Goal: Information Seeking & Learning: Check status

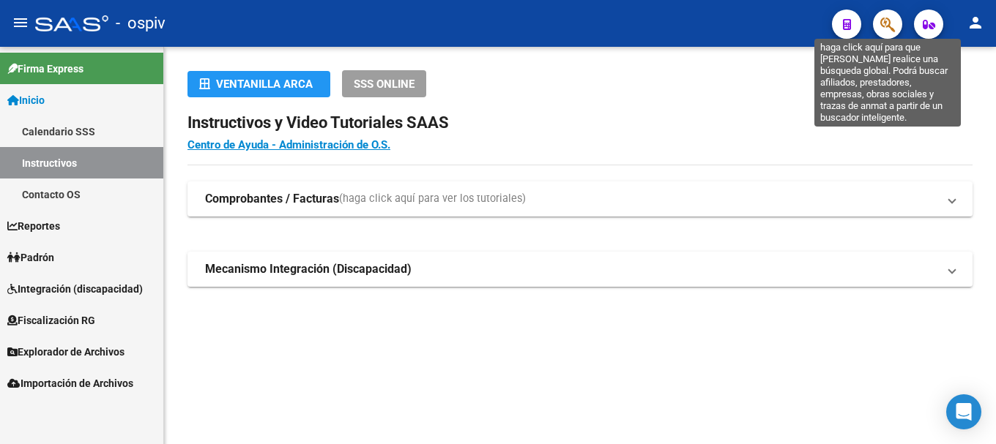
click at [888, 19] on icon "button" at bounding box center [887, 24] width 15 height 17
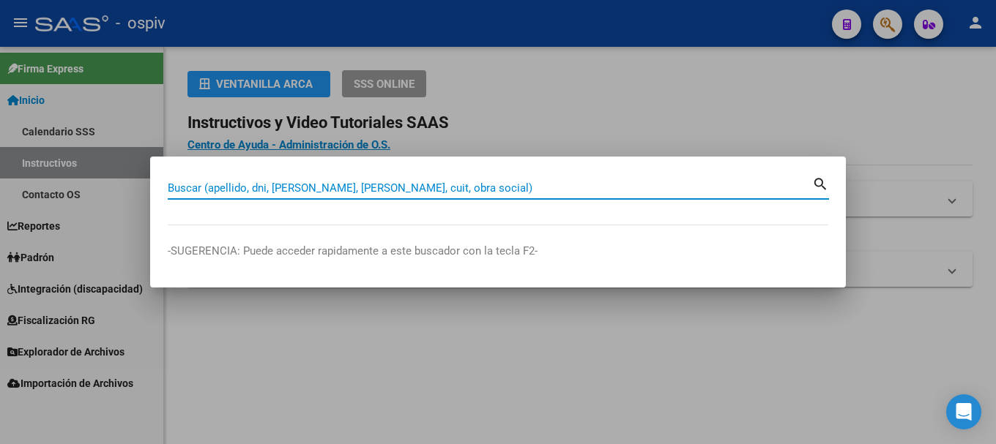
paste input "40463269"
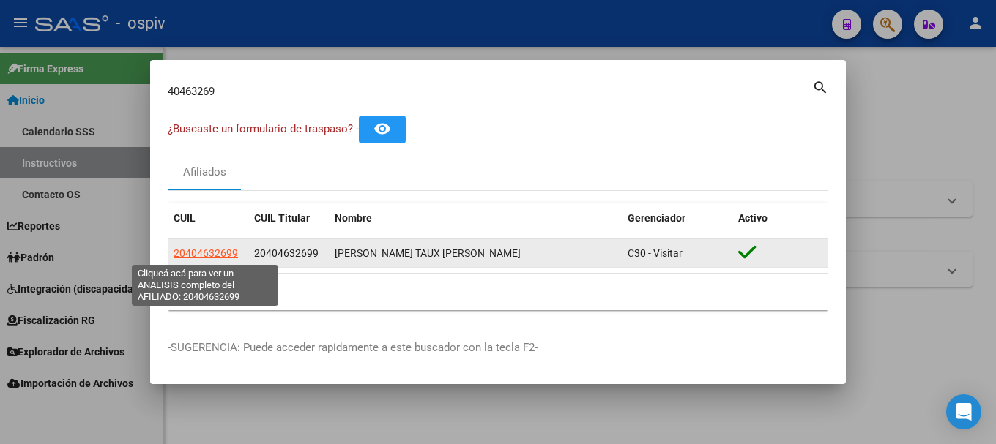
click at [217, 253] on span "20404632699" at bounding box center [206, 253] width 64 height 12
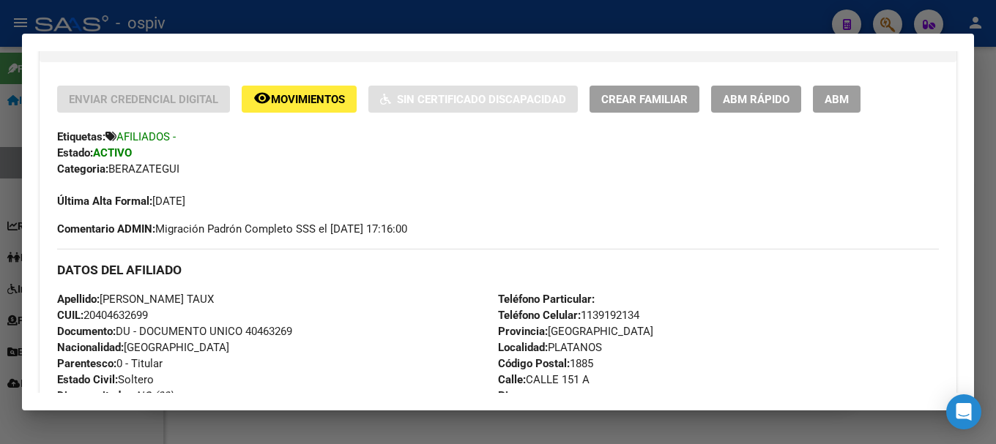
scroll to position [293, 0]
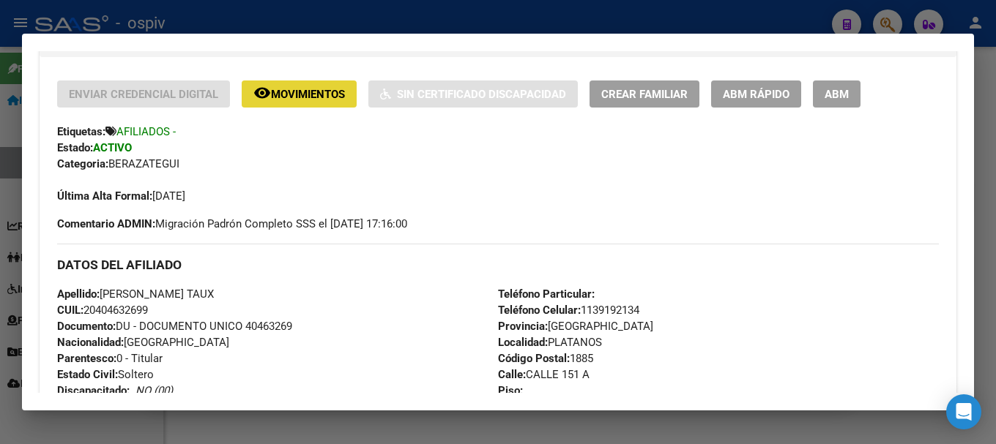
click at [314, 92] on span "Movimientos" at bounding box center [308, 94] width 74 height 13
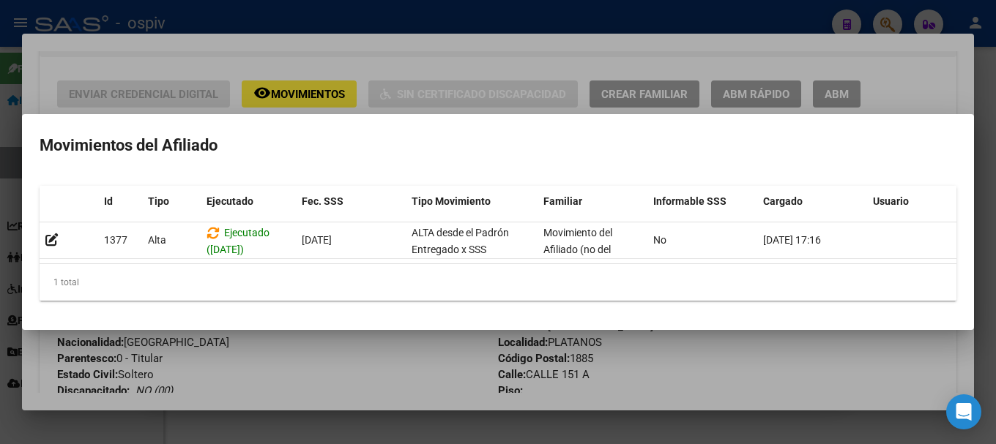
click at [368, 362] on div at bounding box center [498, 222] width 996 height 444
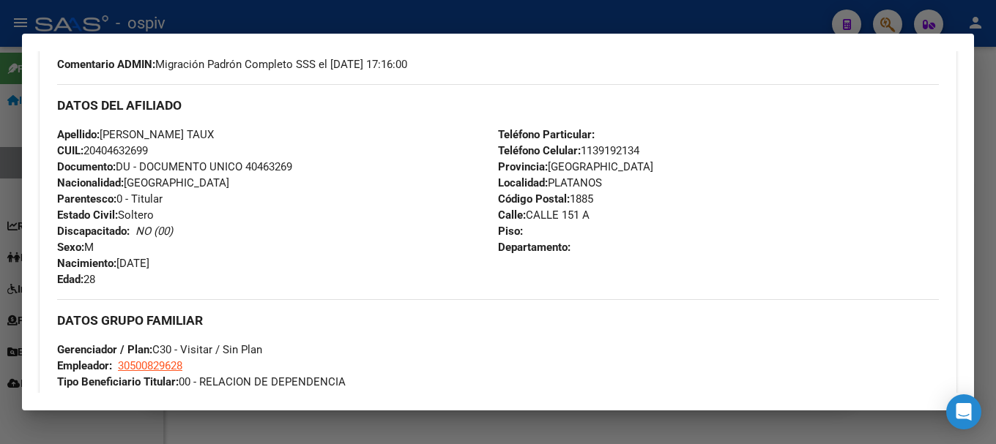
scroll to position [454, 0]
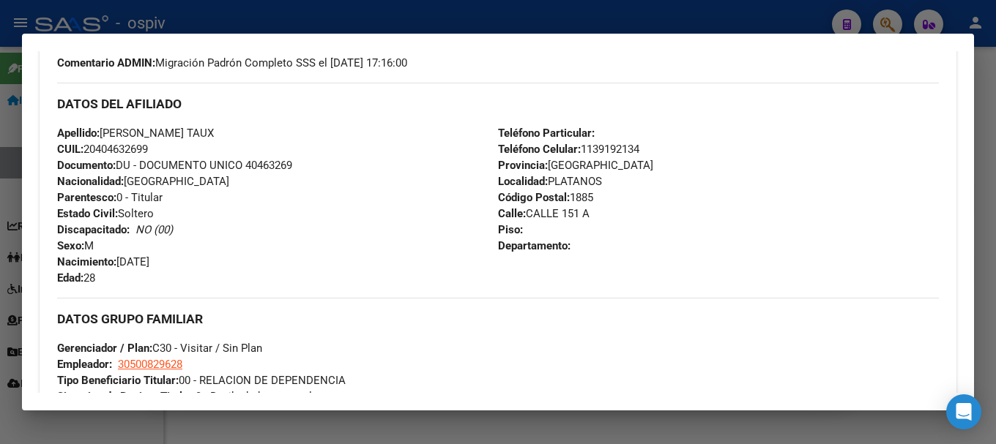
drag, startPoint x: 891, startPoint y: 16, endPoint x: 799, endPoint y: 12, distance: 91.6
click at [884, 16] on div at bounding box center [498, 222] width 996 height 444
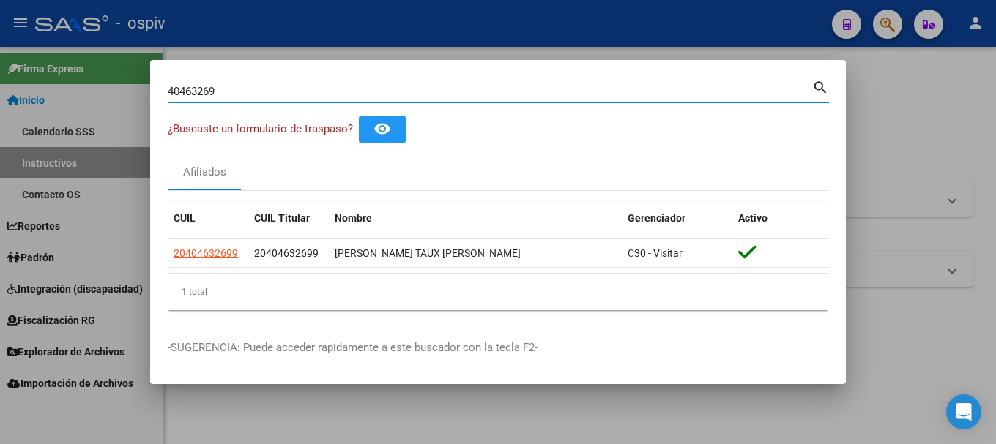
drag, startPoint x: 228, startPoint y: 89, endPoint x: 107, endPoint y: 72, distance: 122.1
click at [107, 72] on div "40463269 Buscar (apellido, dni, cuil, nro traspaso, cuit, obra social) search ¿…" at bounding box center [498, 222] width 996 height 444
paste input "20287465433"
type input "20287465433"
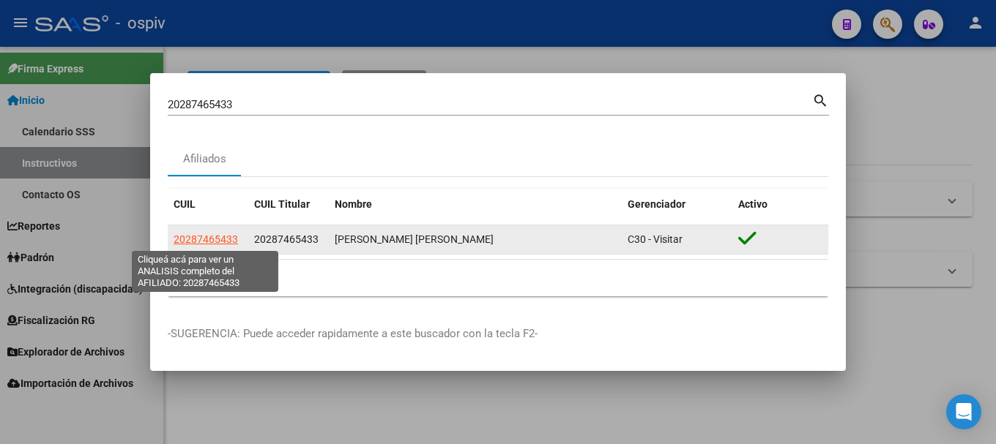
click at [220, 242] on span "20287465433" at bounding box center [206, 240] width 64 height 12
type textarea "20287465433"
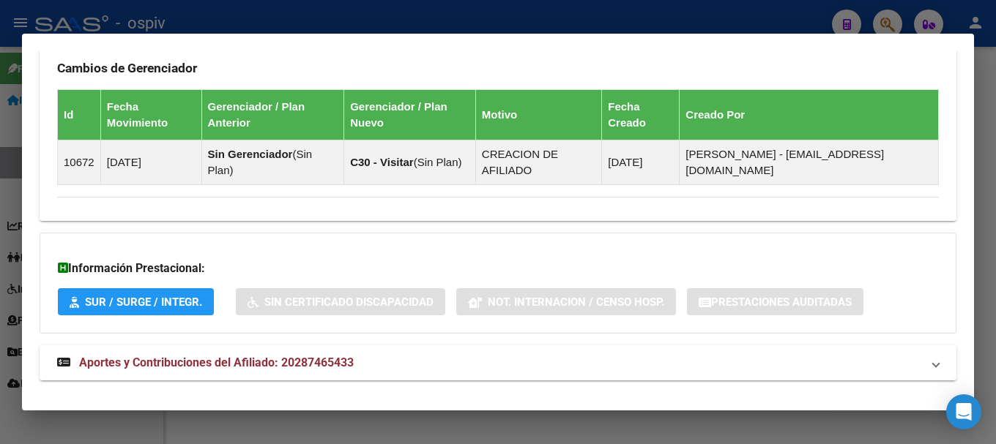
scroll to position [952, 0]
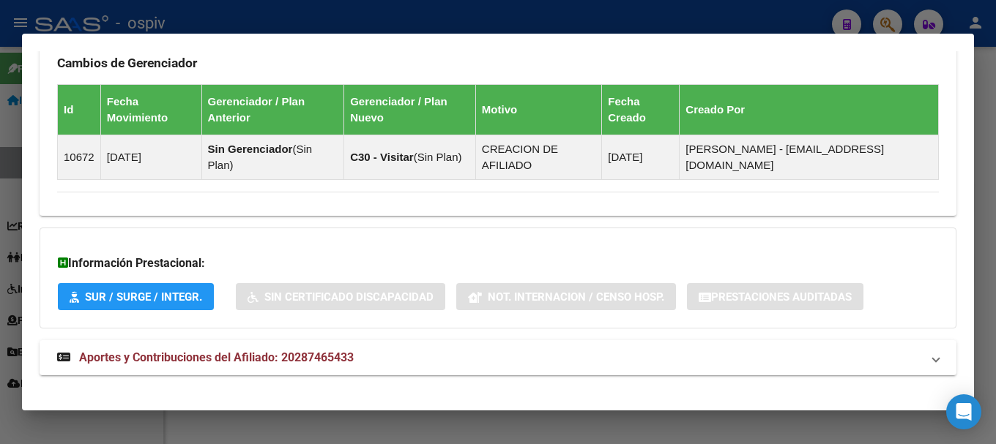
drag, startPoint x: 884, startPoint y: 19, endPoint x: 738, endPoint y: 56, distance: 150.9
click at [876, 19] on div at bounding box center [498, 222] width 996 height 444
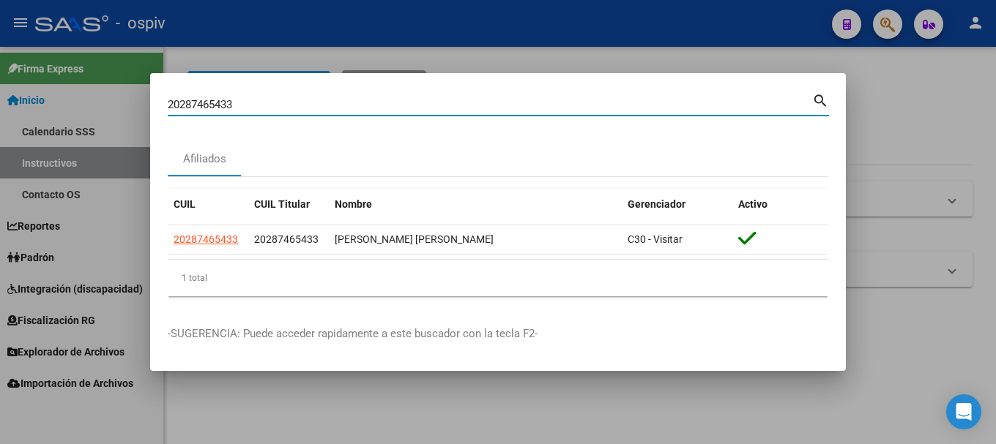
drag, startPoint x: 247, startPoint y: 99, endPoint x: 146, endPoint y: 98, distance: 101.8
click at [146, 98] on div "20287465433 Buscar (apellido, dni, cuil, nro traspaso, cuit, obra social) searc…" at bounding box center [498, 222] width 996 height 444
paste input "7385788776"
type input "27385788776"
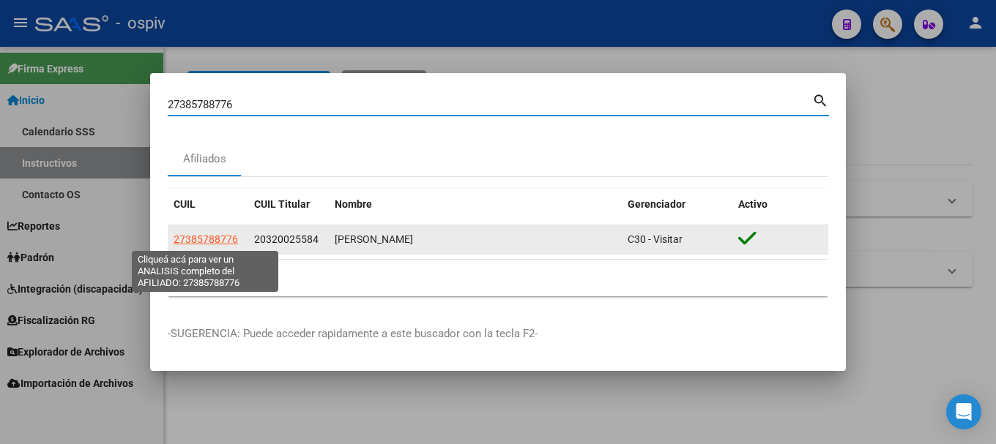
click at [218, 234] on span "27385788776" at bounding box center [206, 240] width 64 height 12
type textarea "27385788776"
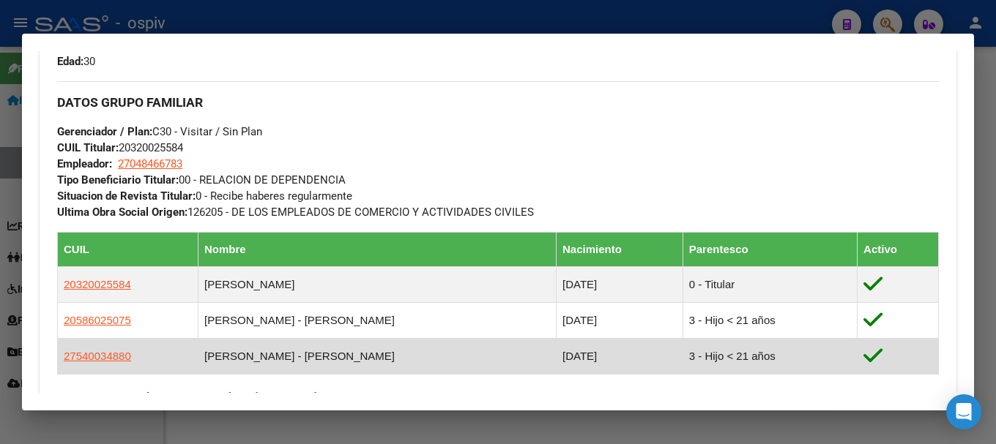
scroll to position [805, 0]
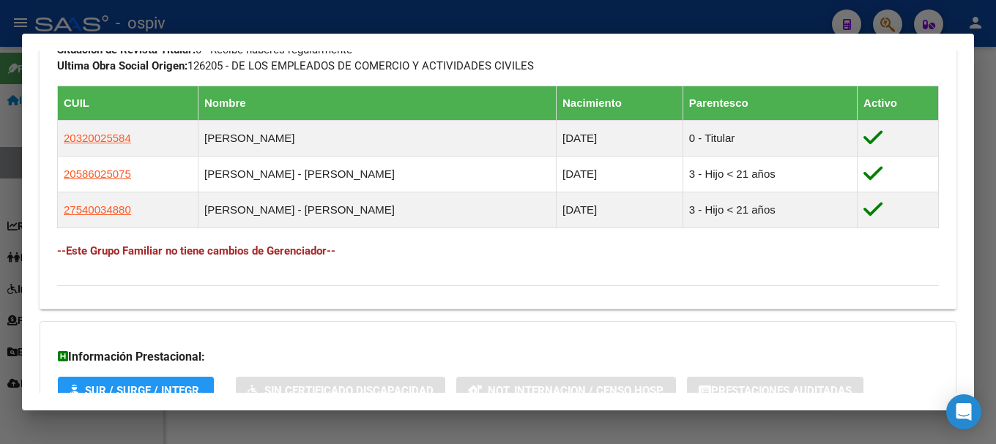
click at [15, 96] on div at bounding box center [498, 222] width 996 height 444
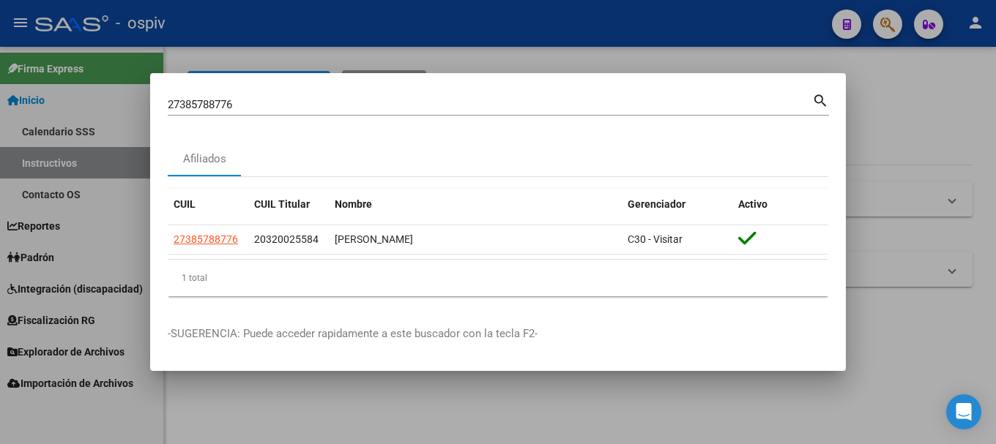
click at [89, 116] on div at bounding box center [498, 222] width 996 height 444
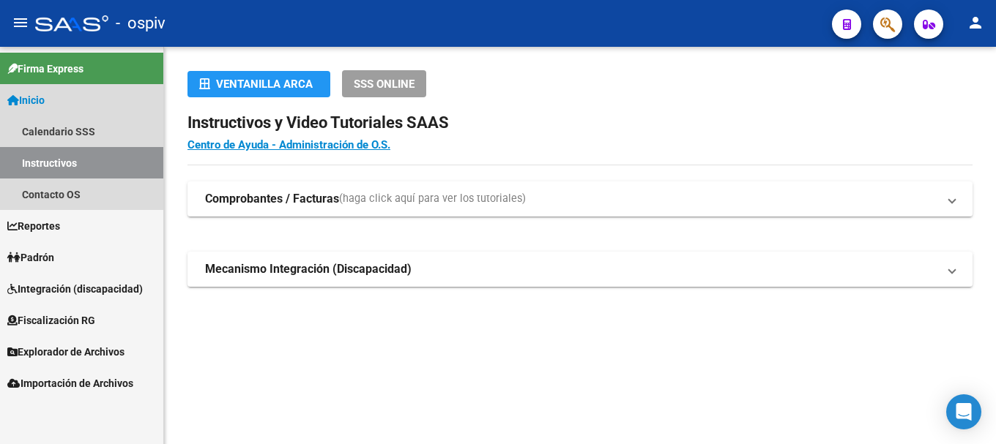
click at [45, 104] on span "Inicio" at bounding box center [25, 100] width 37 height 16
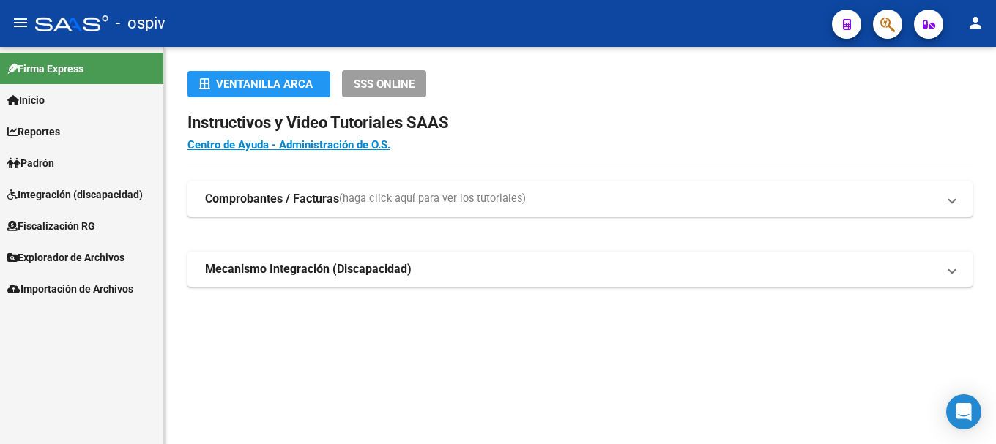
click at [68, 160] on link "Padrón" at bounding box center [81, 162] width 163 height 31
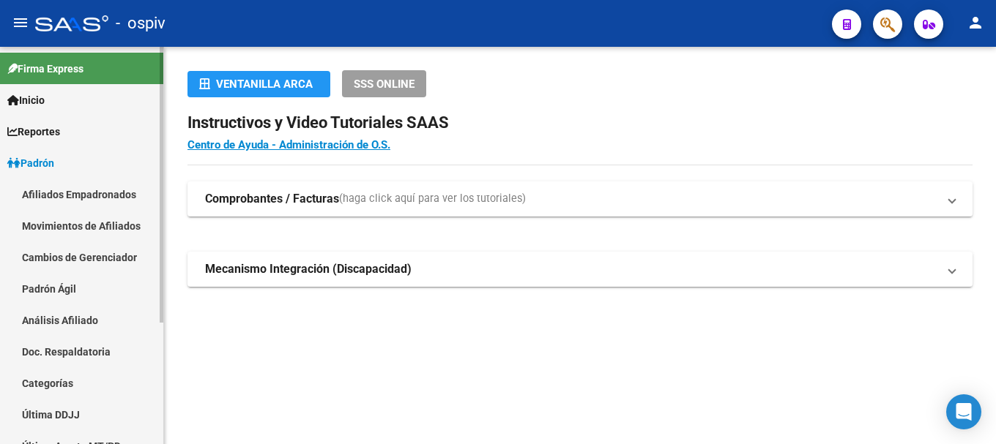
click at [74, 187] on link "Afiliados Empadronados" at bounding box center [81, 194] width 163 height 31
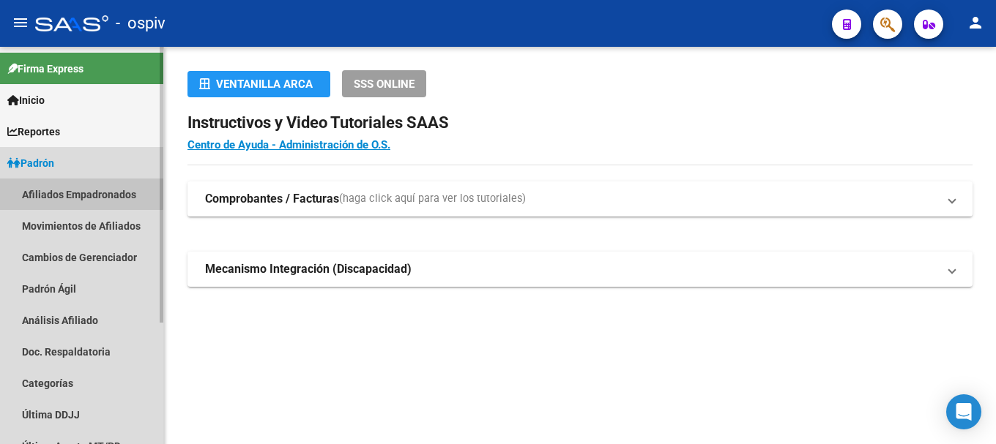
click at [74, 187] on link "Afiliados Empadronados" at bounding box center [81, 194] width 163 height 31
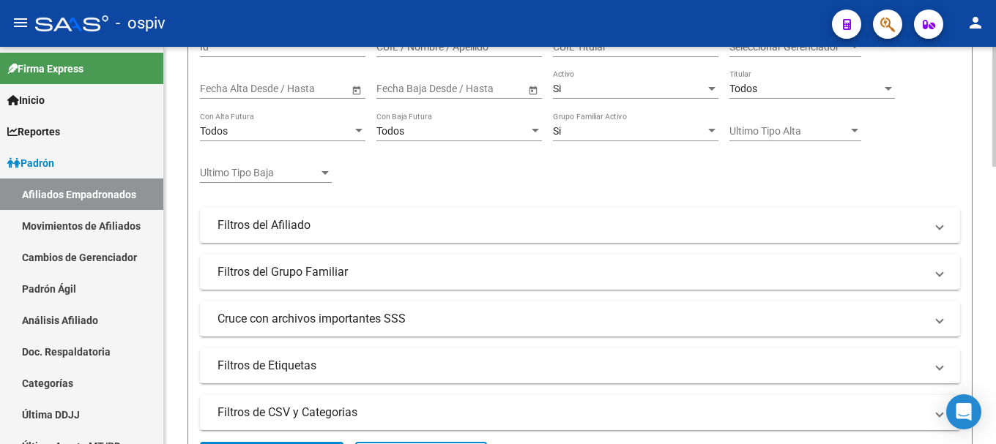
scroll to position [293, 0]
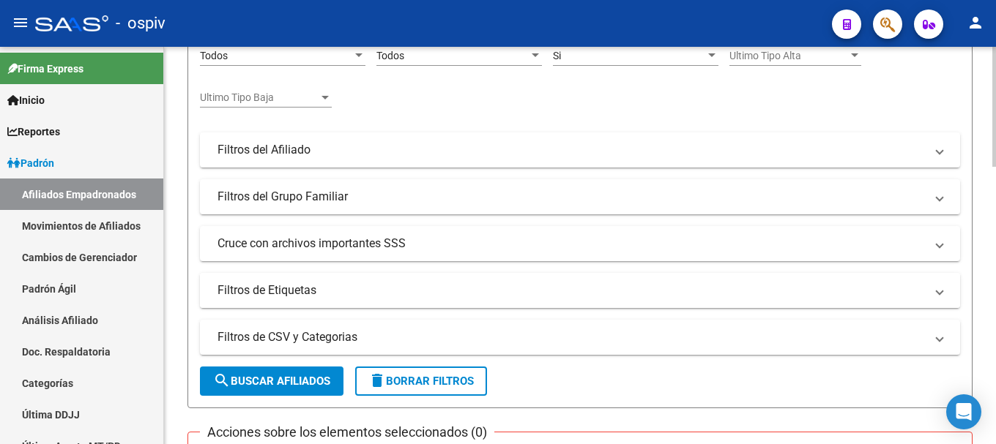
click at [318, 301] on mat-expansion-panel-header "Filtros de Etiquetas" at bounding box center [580, 290] width 760 height 35
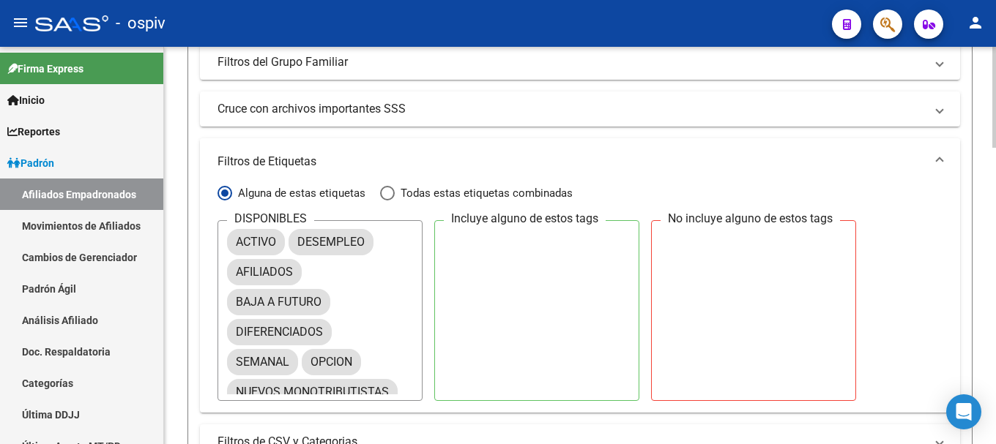
scroll to position [439, 0]
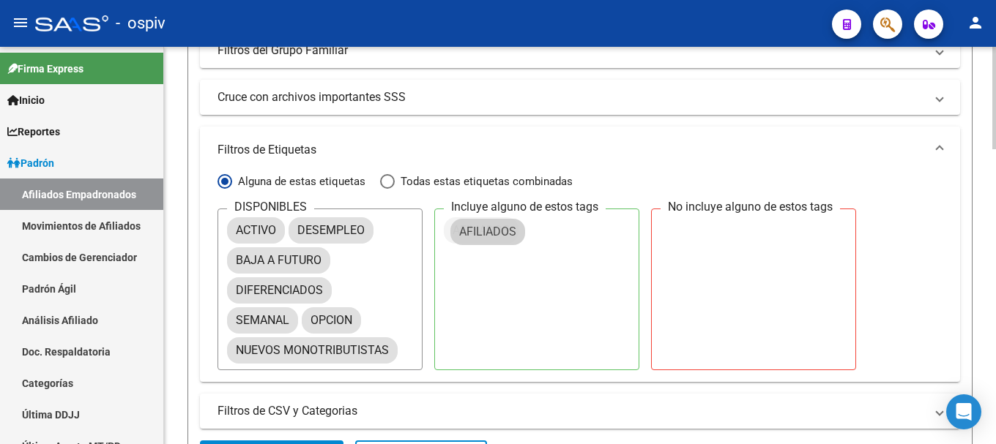
drag, startPoint x: 277, startPoint y: 264, endPoint x: 500, endPoint y: 235, distance: 225.1
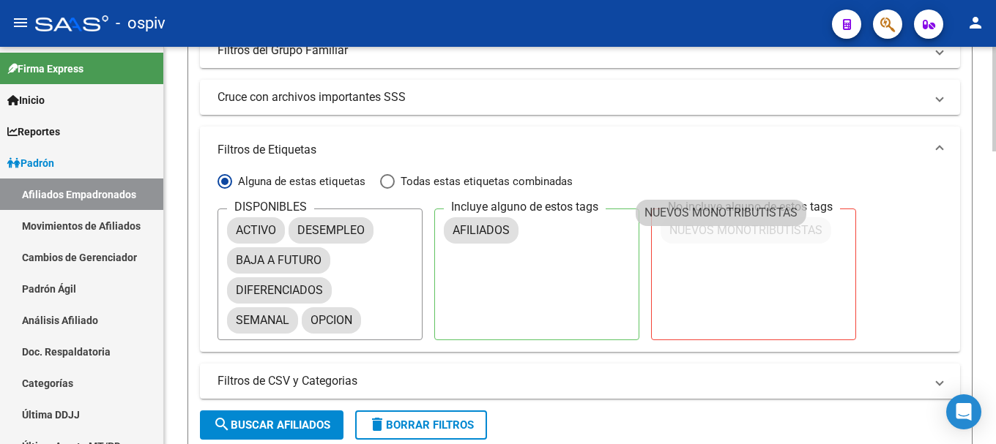
drag, startPoint x: 323, startPoint y: 350, endPoint x: 735, endPoint y: 213, distance: 434.3
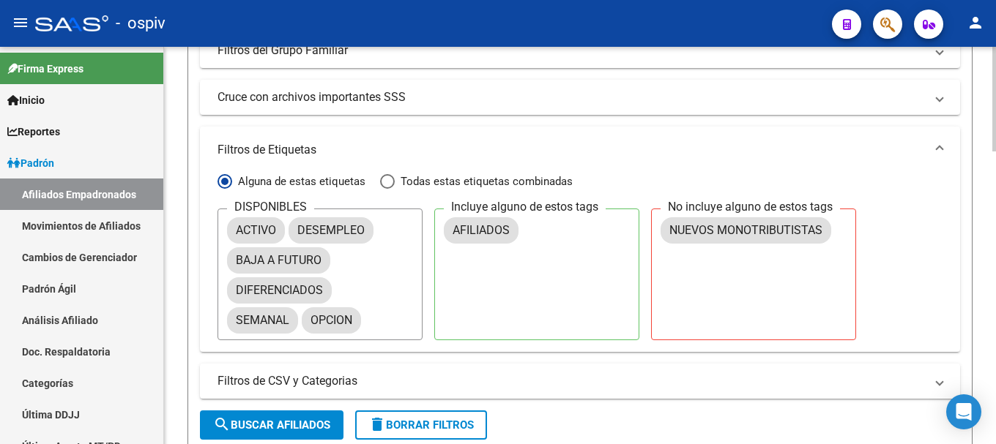
click at [299, 424] on span "search Buscar Afiliados" at bounding box center [271, 425] width 117 height 13
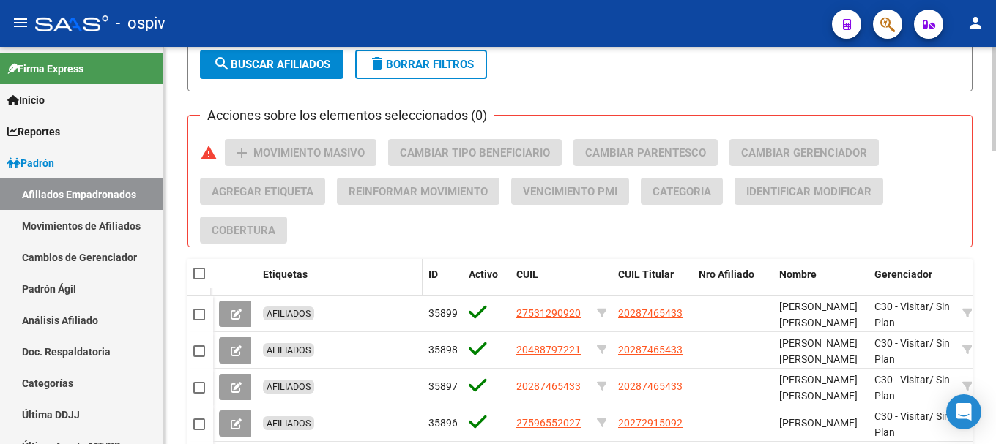
scroll to position [805, 0]
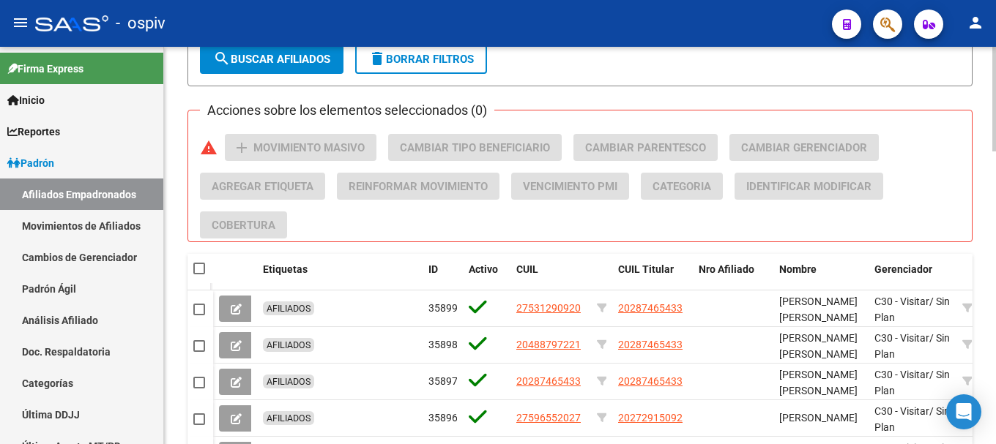
click at [195, 268] on span at bounding box center [199, 269] width 12 height 12
click at [198, 275] on input "checkbox" at bounding box center [198, 275] width 1 height 1
checkbox input "true"
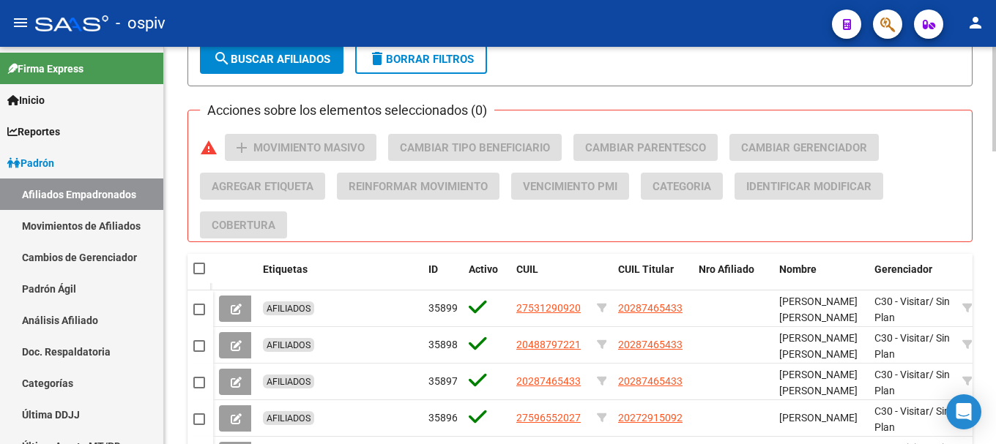
checkbox input "true"
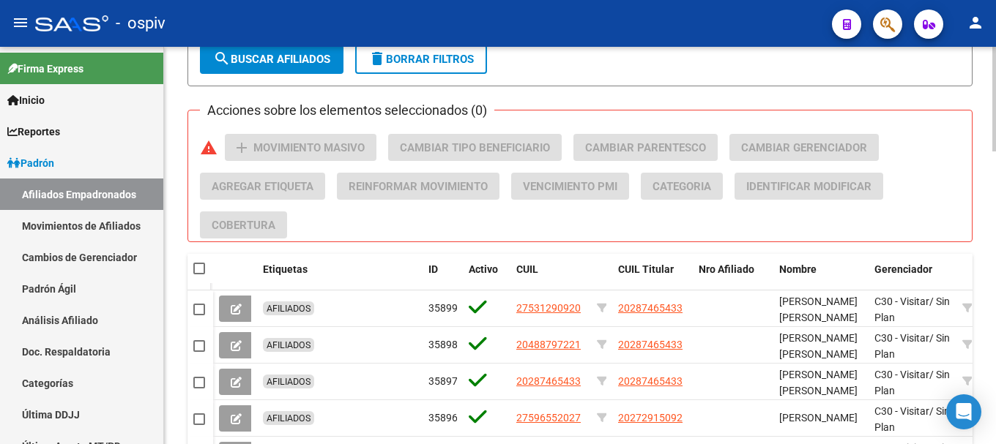
checkbox input "true"
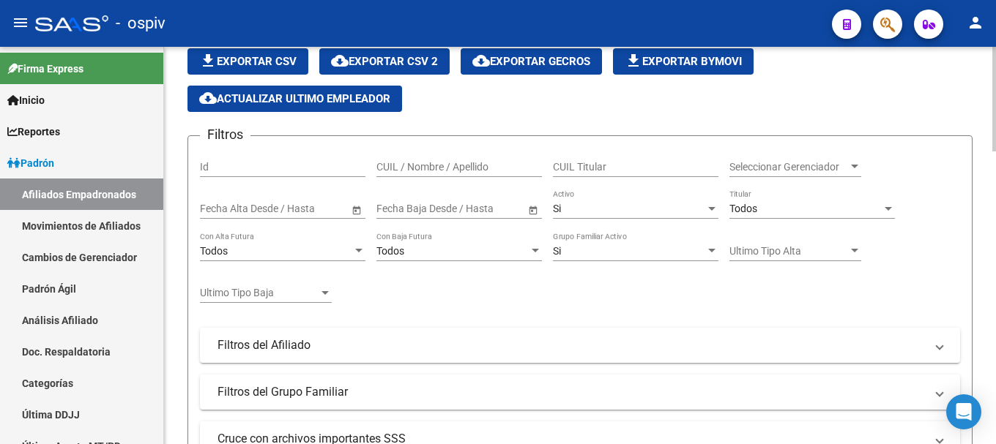
scroll to position [0, 0]
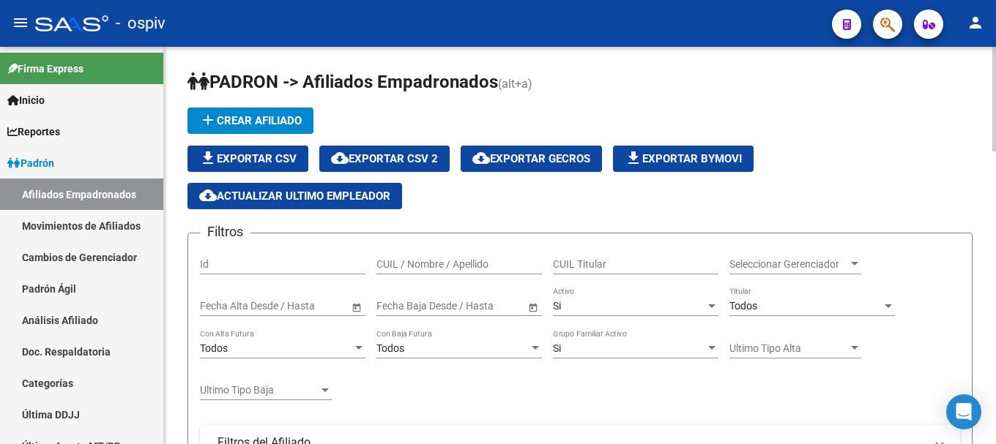
click at [402, 154] on span "cloud_download Exportar CSV 2" at bounding box center [384, 158] width 107 height 13
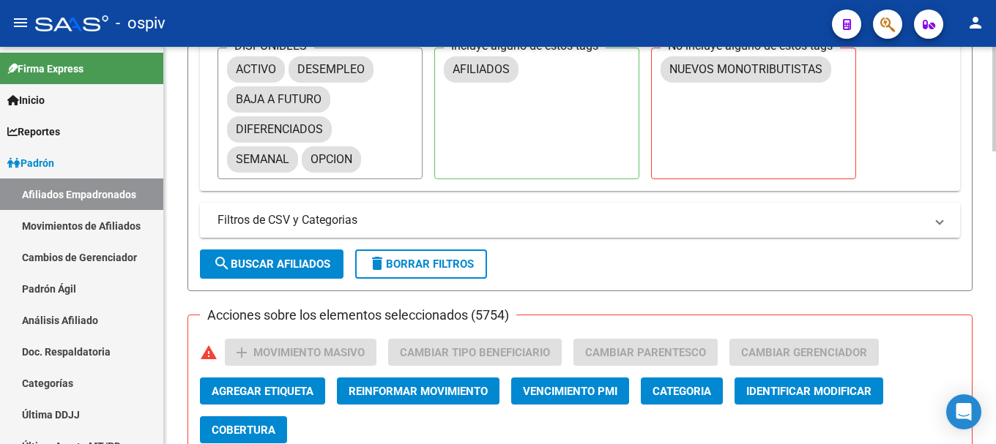
scroll to position [88, 0]
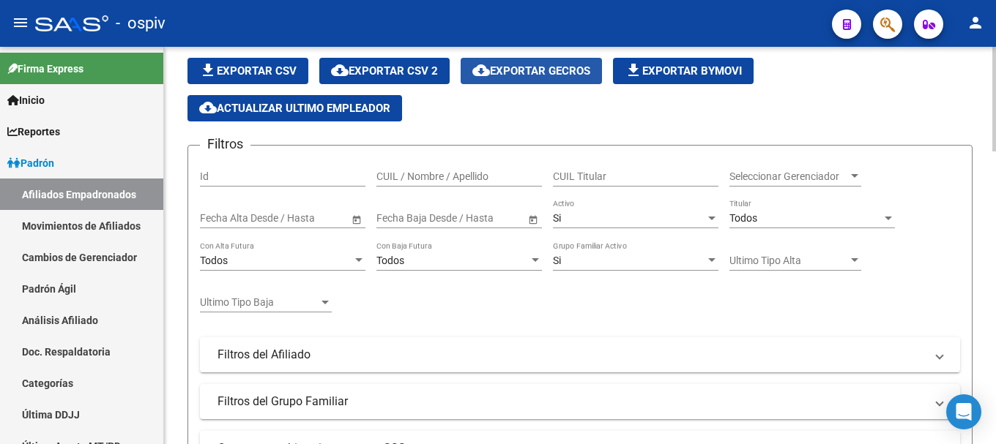
click at [537, 70] on span "cloud_download Exportar GECROS" at bounding box center [531, 70] width 118 height 13
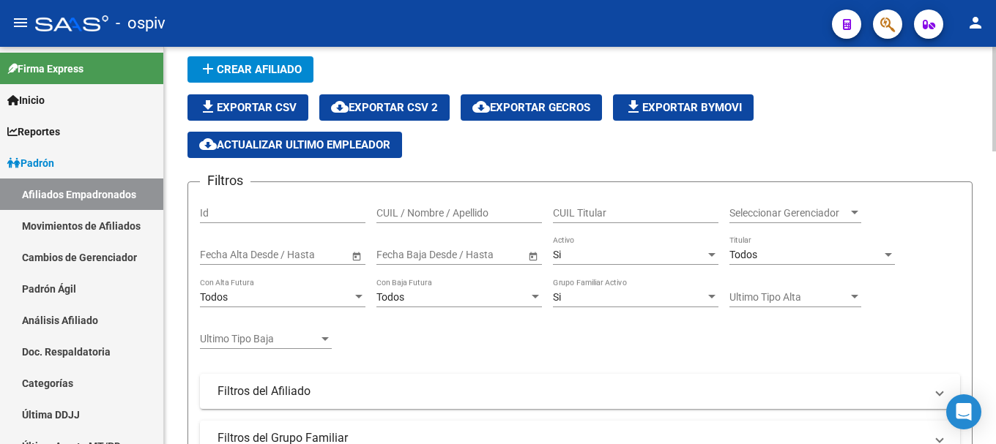
scroll to position [15, 0]
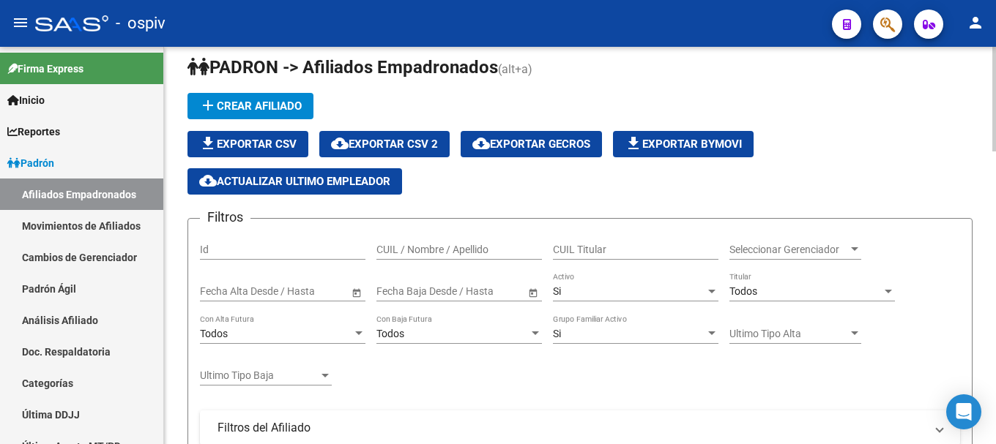
click at [727, 143] on span "file_download Exportar Bymovi" at bounding box center [683, 144] width 117 height 13
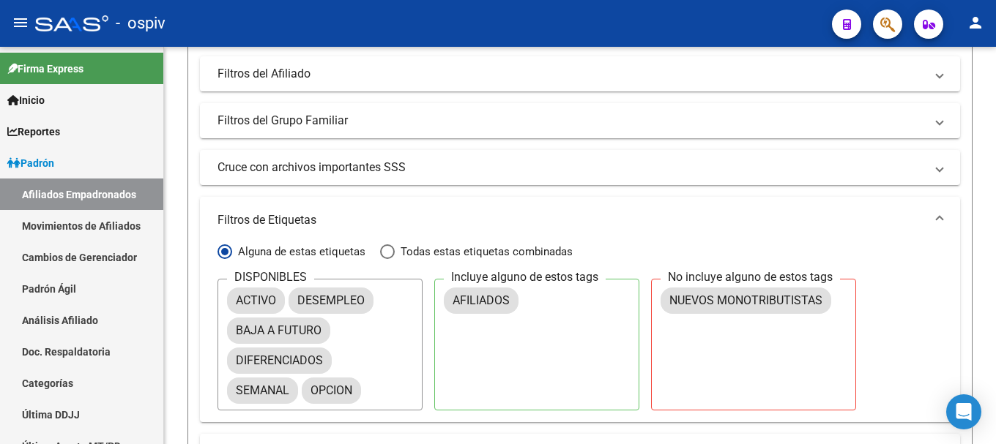
scroll to position [381, 0]
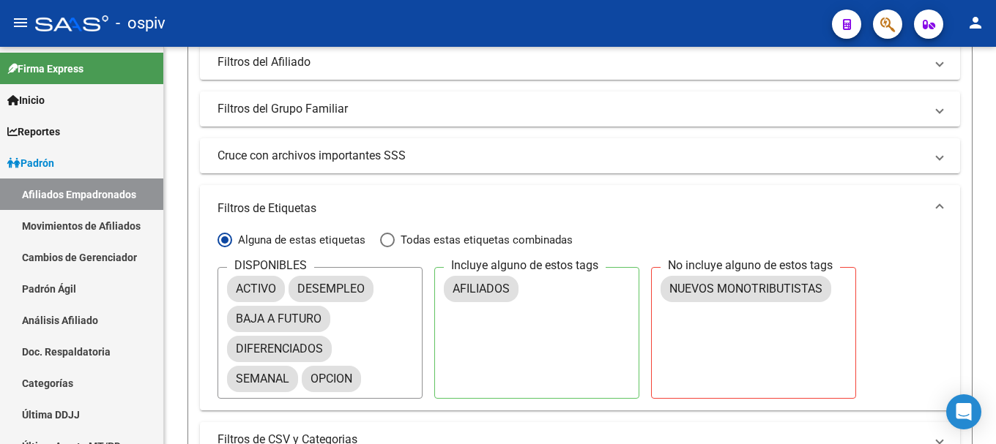
click at [881, 228] on mat-expansion-panel-header "Filtros de Etiquetas" at bounding box center [580, 208] width 760 height 47
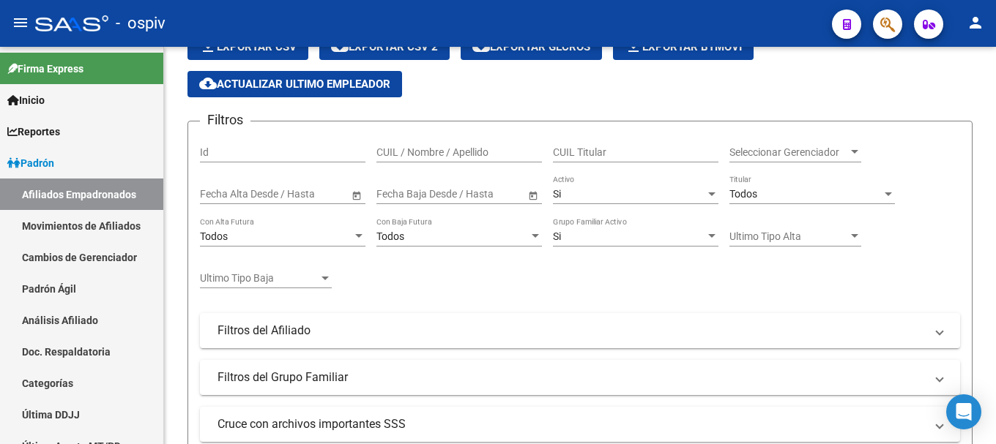
scroll to position [0, 0]
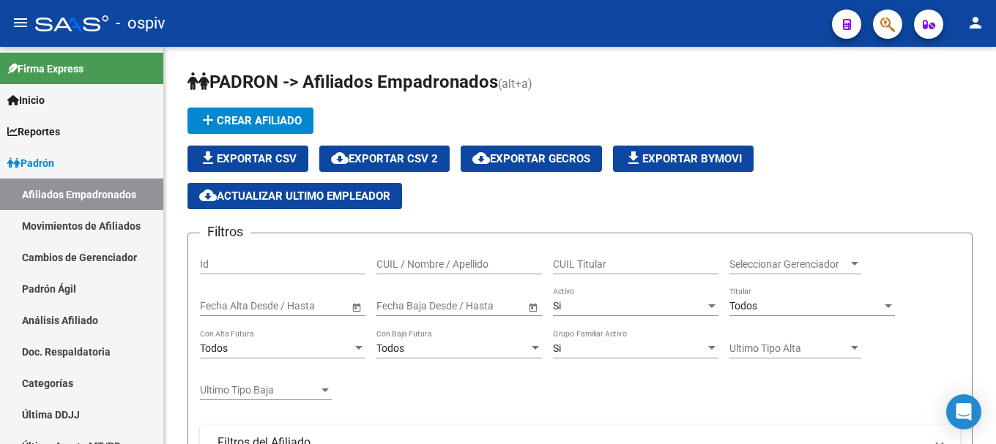
click at [411, 160] on span "cloud_download Exportar CSV 2" at bounding box center [384, 158] width 107 height 13
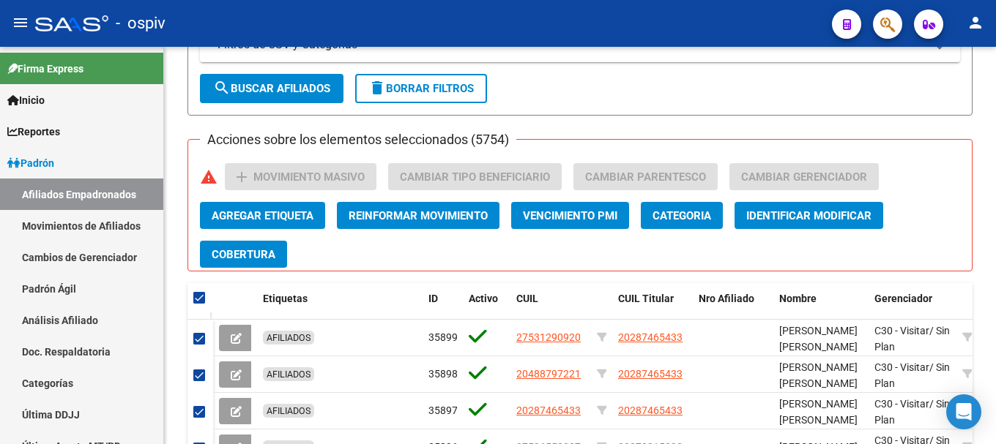
scroll to position [512, 0]
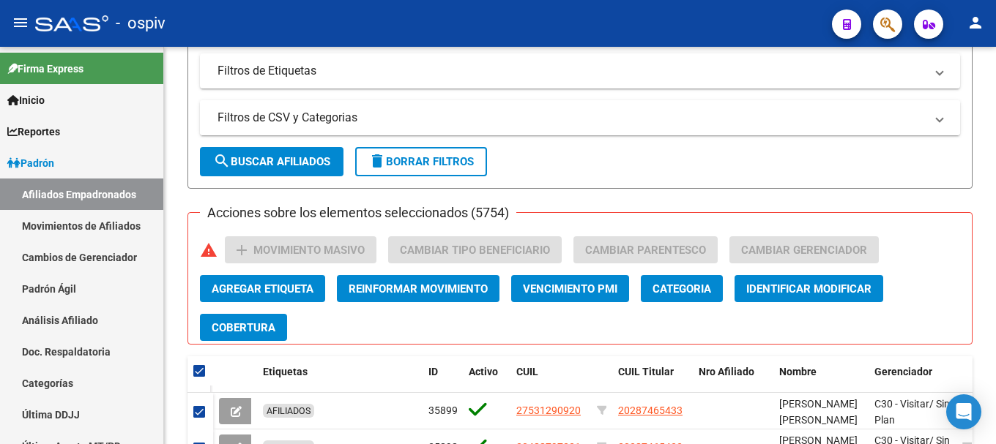
click at [321, 77] on mat-panel-title "Filtros de Etiquetas" at bounding box center [570, 71] width 707 height 16
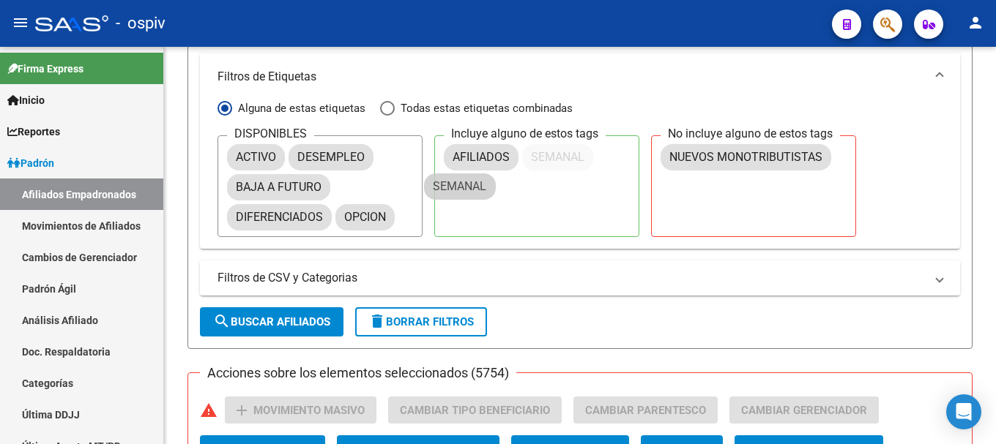
drag, startPoint x: 276, startPoint y: 249, endPoint x: 486, endPoint y: 184, distance: 219.8
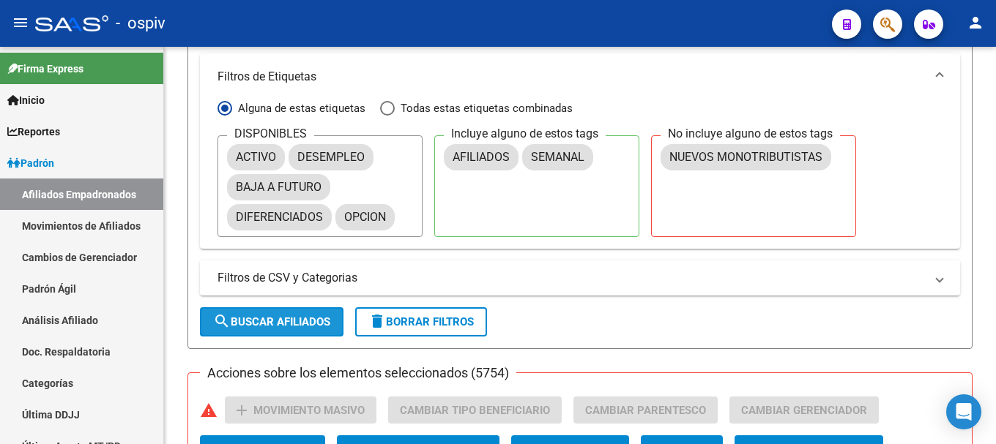
drag, startPoint x: 264, startPoint y: 321, endPoint x: 274, endPoint y: 321, distance: 9.5
click at [269, 321] on span "search Buscar Afiliados" at bounding box center [271, 322] width 117 height 13
checkbox input "false"
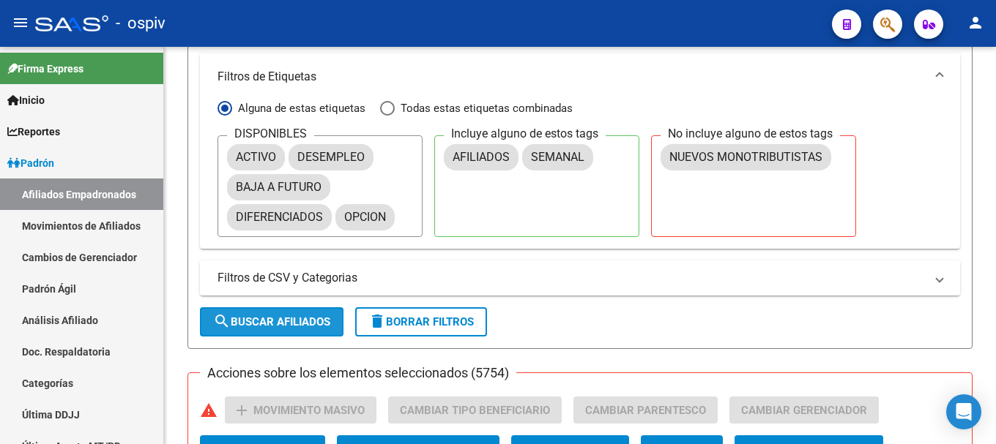
checkbox input "false"
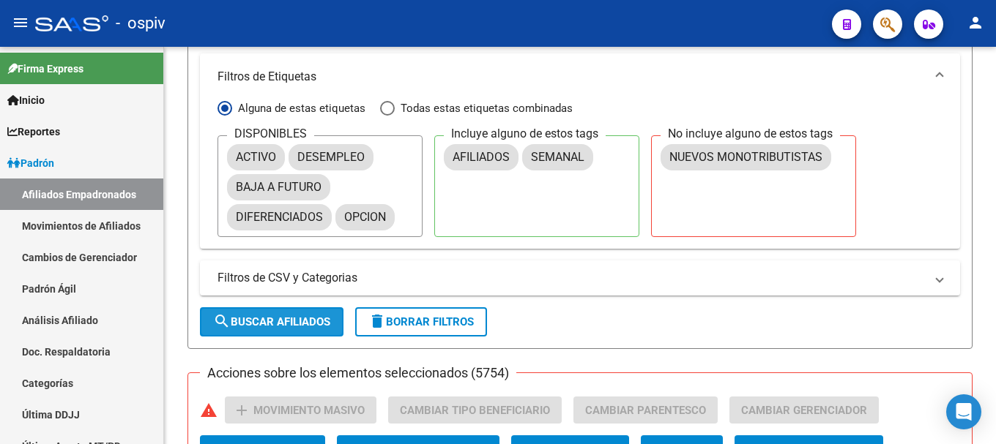
checkbox input "false"
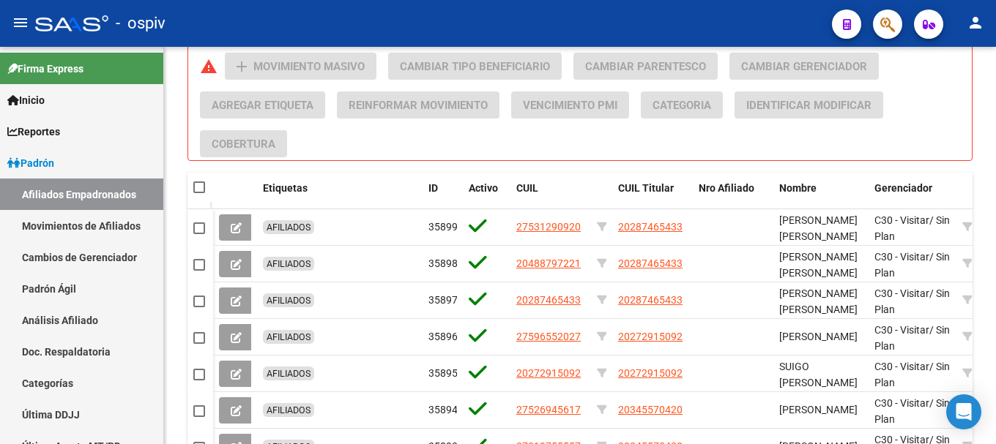
scroll to position [497, 0]
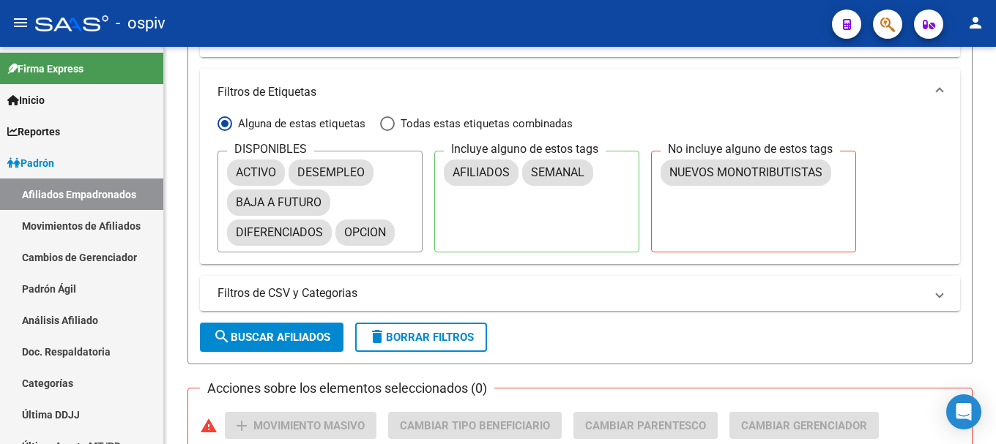
click at [407, 124] on span "Todas estas etiquetas combinadas" at bounding box center [484, 124] width 178 height 16
click at [395, 124] on input "Todas estas etiquetas combinadas" at bounding box center [387, 123] width 15 height 15
radio input "true"
click at [286, 338] on span "search Buscar Afiliados" at bounding box center [271, 337] width 117 height 13
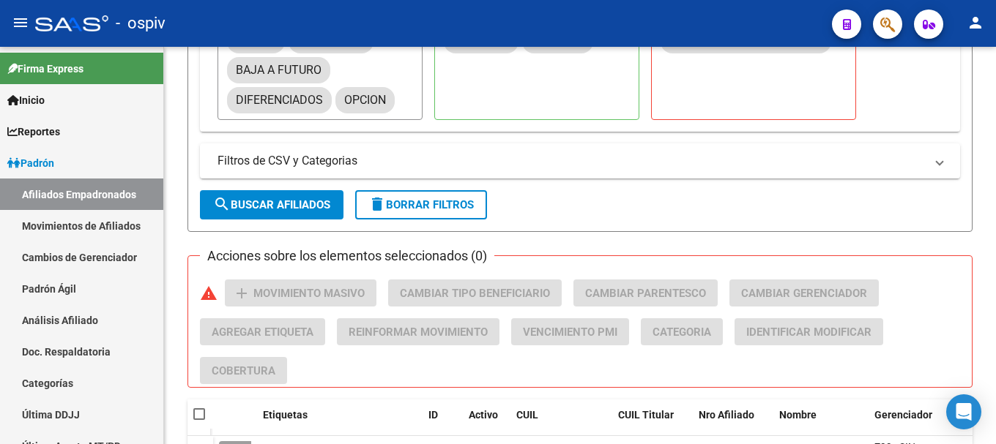
scroll to position [790, 0]
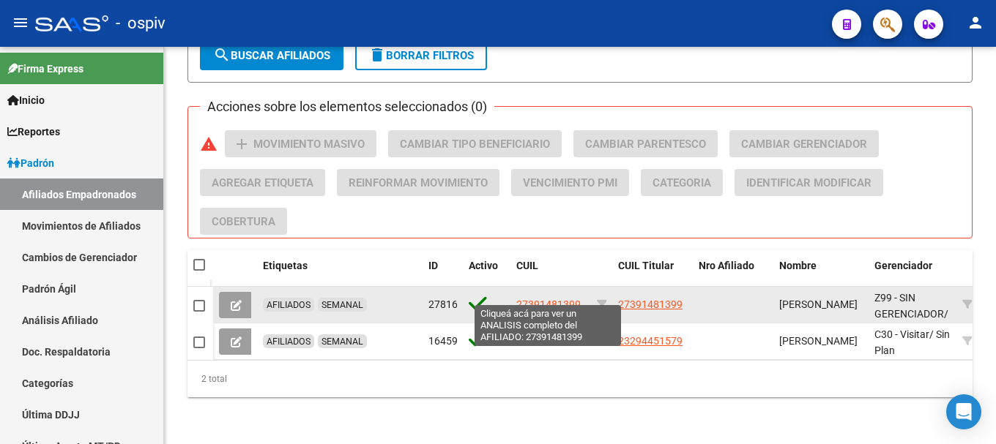
click at [556, 299] on span "27391481399" at bounding box center [548, 305] width 64 height 12
type textarea "27391481399"
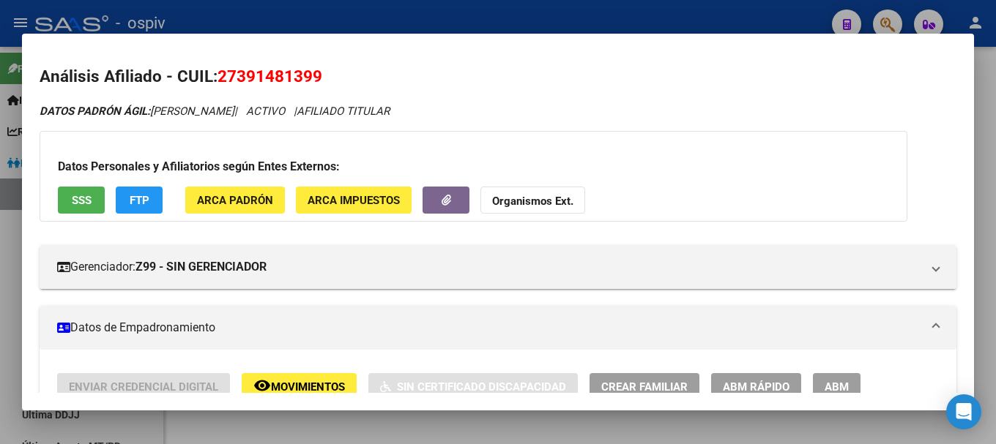
drag, startPoint x: 218, startPoint y: 72, endPoint x: 331, endPoint y: 72, distance: 112.7
click at [331, 72] on h2 "Análisis Afiliado - CUIL: 27391481399" at bounding box center [498, 76] width 917 height 25
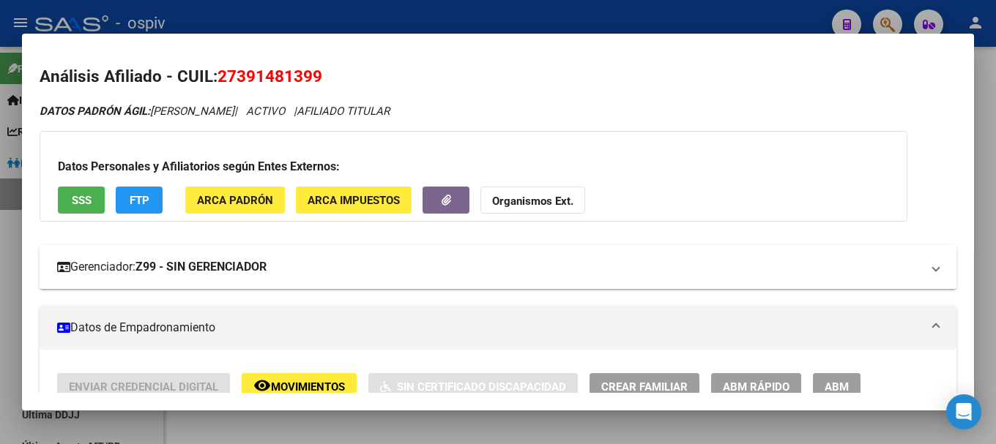
copy span "27391481399"
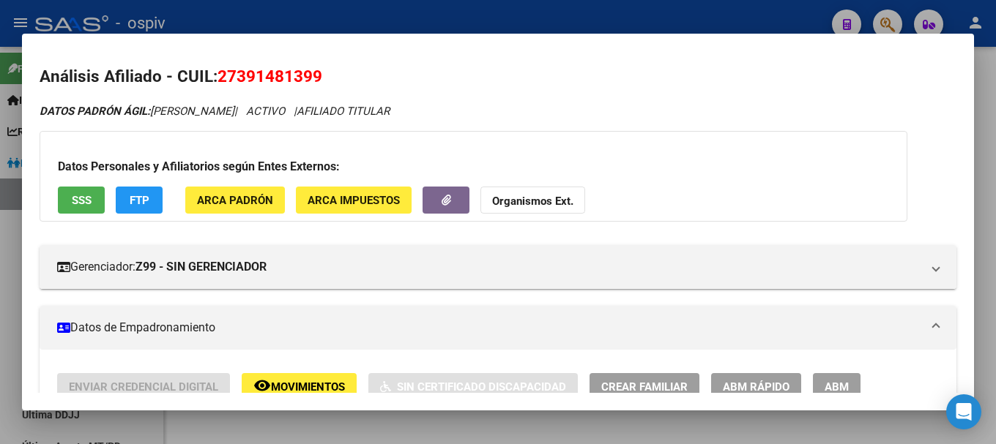
click at [1, 299] on div at bounding box center [498, 222] width 996 height 444
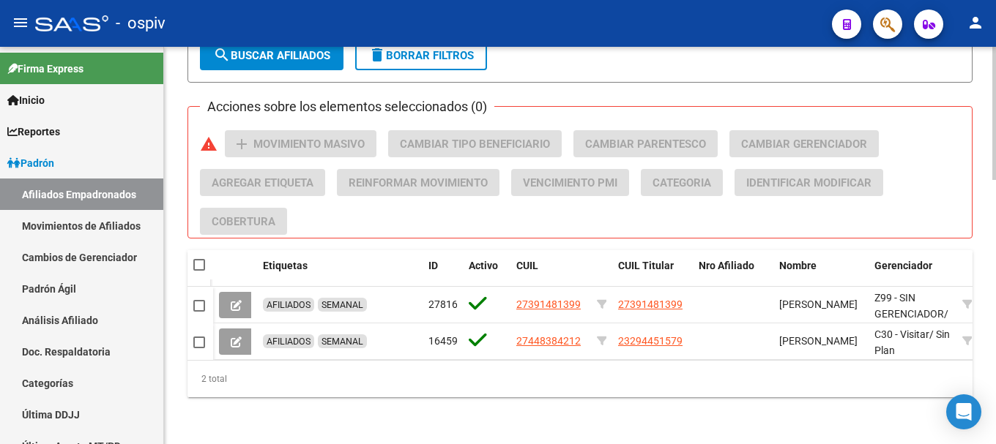
click at [204, 261] on mat-checkbox at bounding box center [199, 265] width 12 height 15
click at [199, 259] on span at bounding box center [199, 265] width 12 height 12
click at [199, 271] on input "checkbox" at bounding box center [198, 271] width 1 height 1
checkbox input "true"
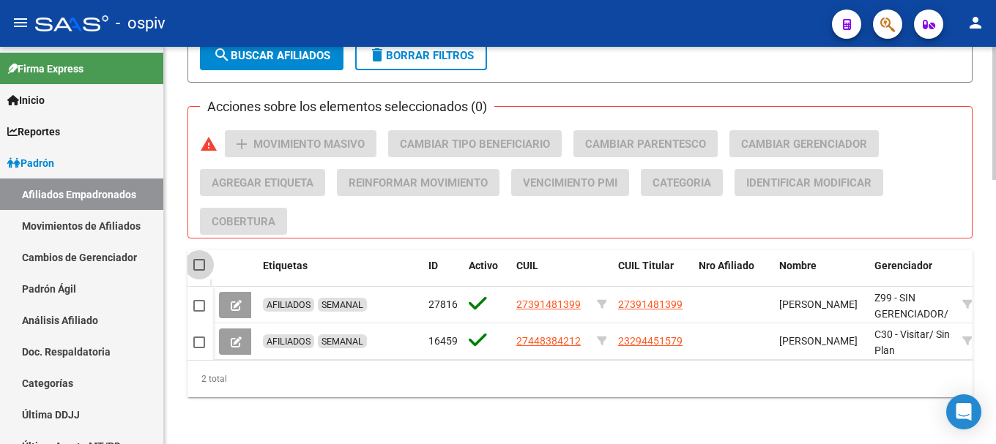
checkbox input "true"
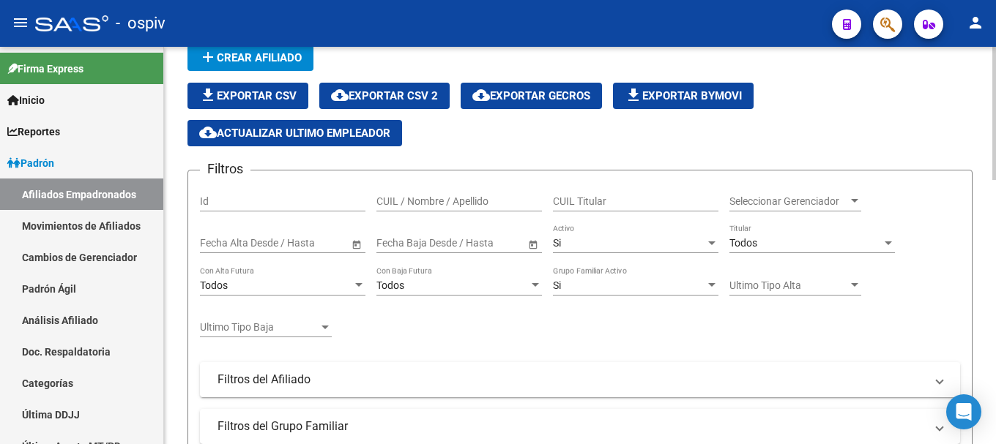
scroll to position [58, 0]
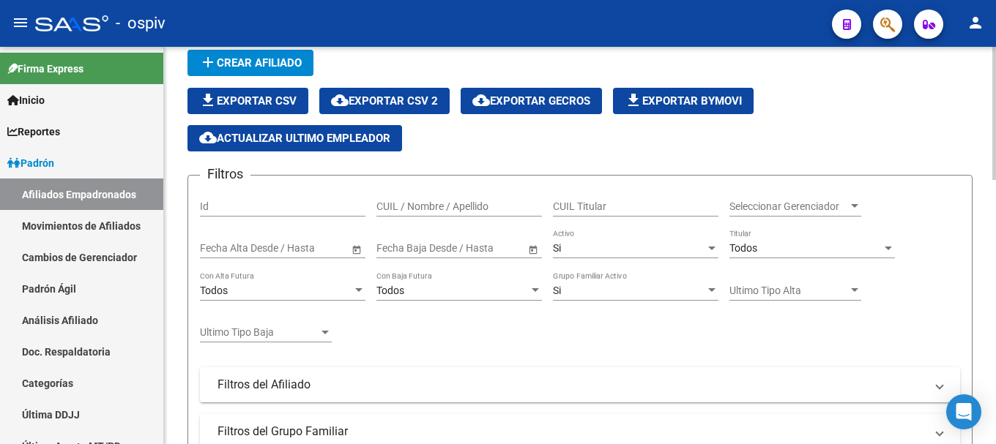
click at [547, 100] on span "cloud_download Exportar GECROS" at bounding box center [531, 100] width 118 height 13
click at [387, 102] on span "cloud_download Exportar CSV 2" at bounding box center [384, 100] width 107 height 13
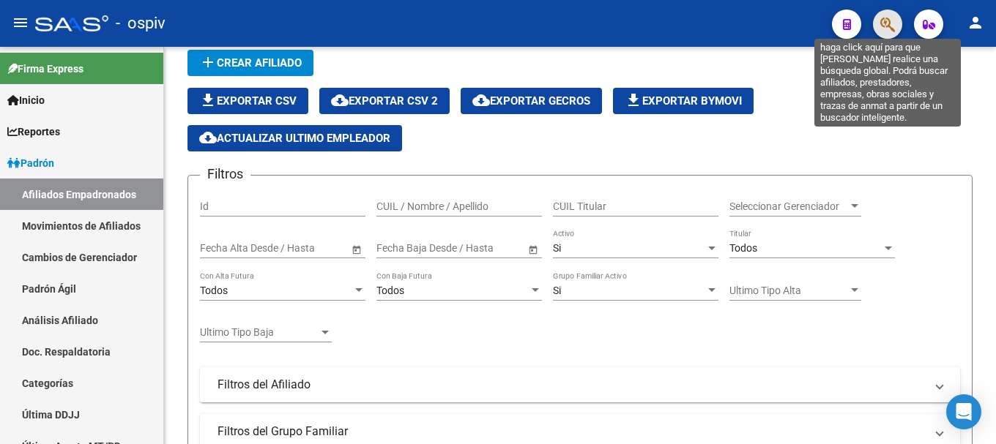
click at [884, 24] on icon "button" at bounding box center [887, 24] width 15 height 17
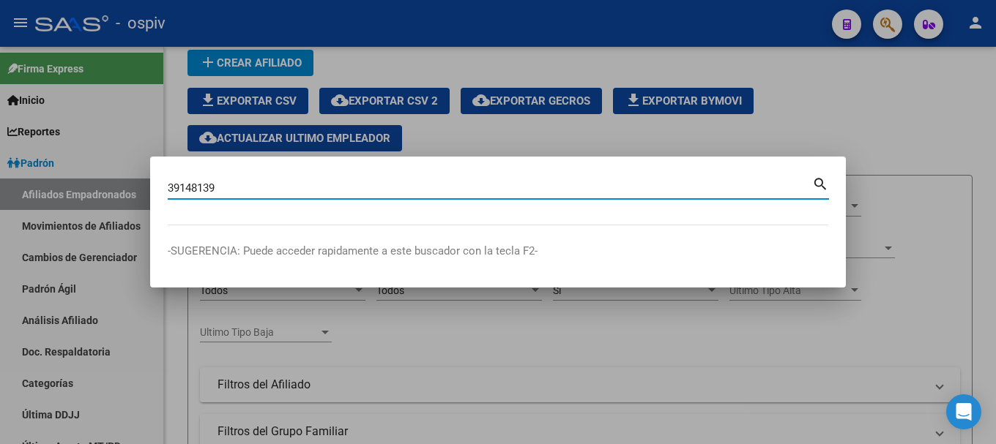
type input "39148139"
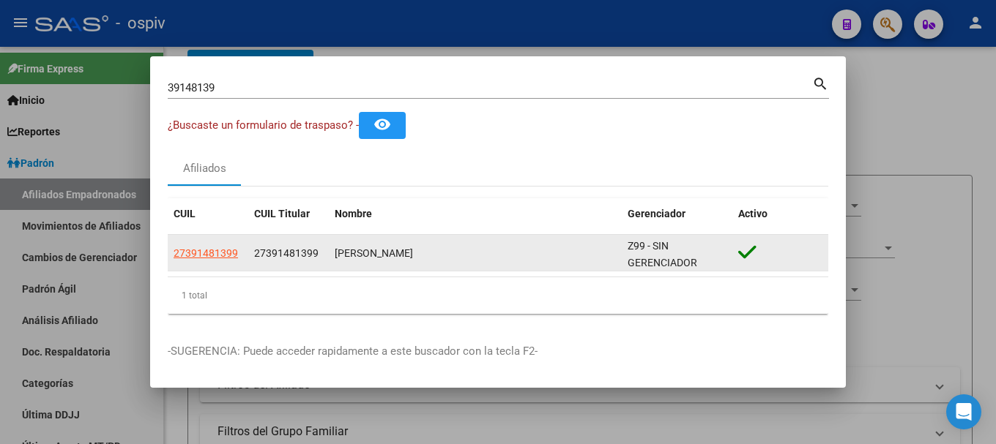
click at [218, 261] on app-link-go-to "27391481399" at bounding box center [206, 253] width 64 height 17
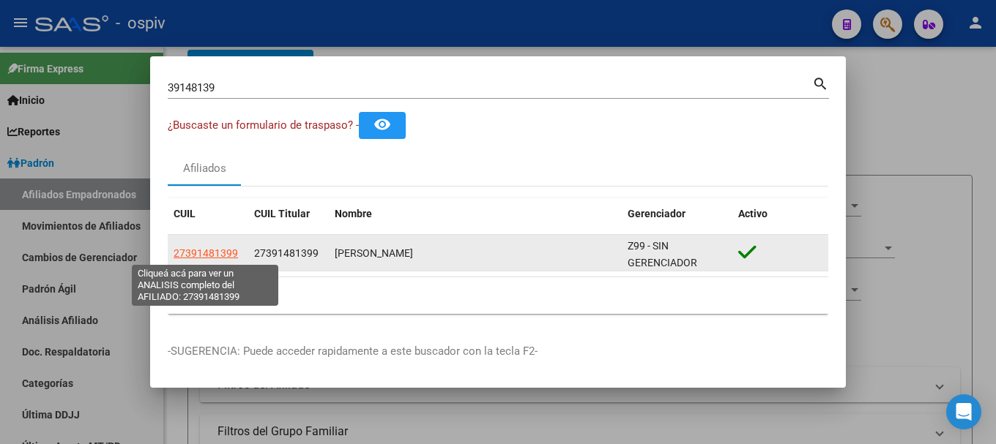
click at [220, 252] on span "27391481399" at bounding box center [206, 253] width 64 height 12
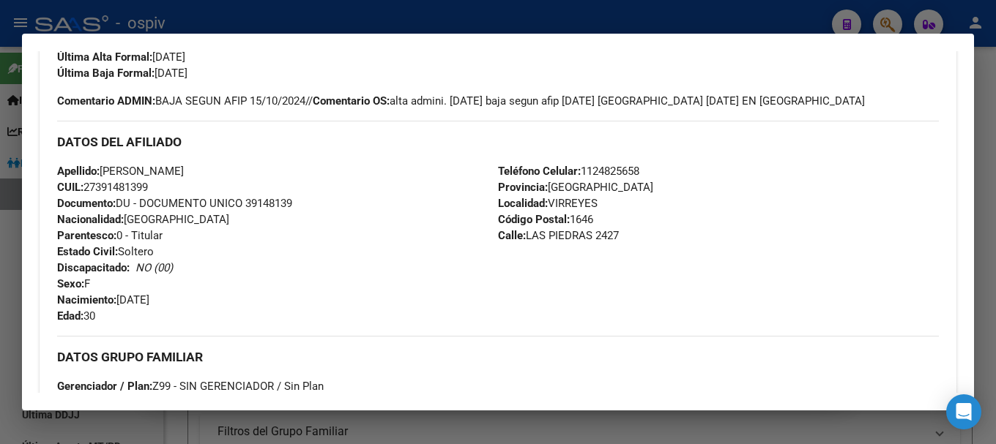
scroll to position [398, 0]
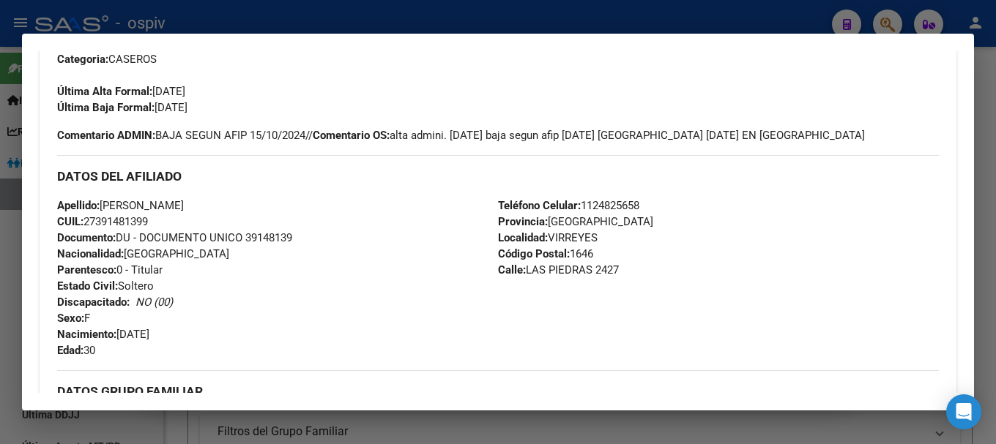
click at [359, 12] on div at bounding box center [498, 222] width 996 height 444
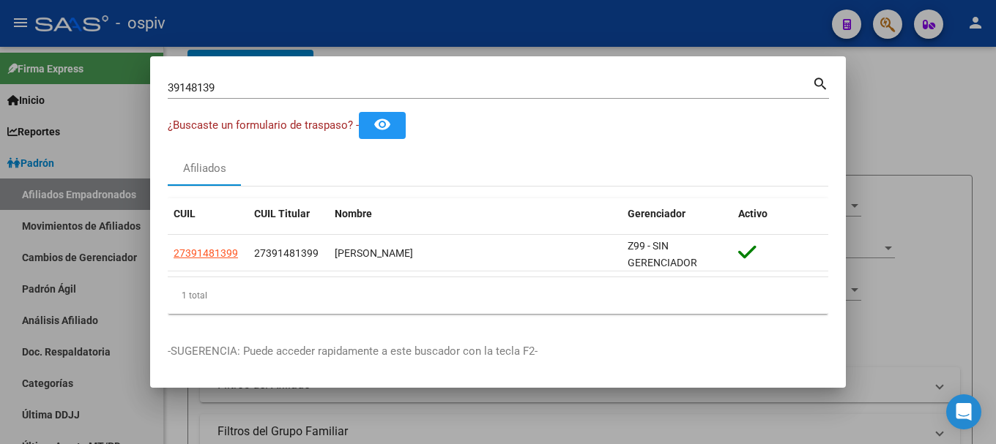
click at [906, 120] on div at bounding box center [498, 222] width 996 height 444
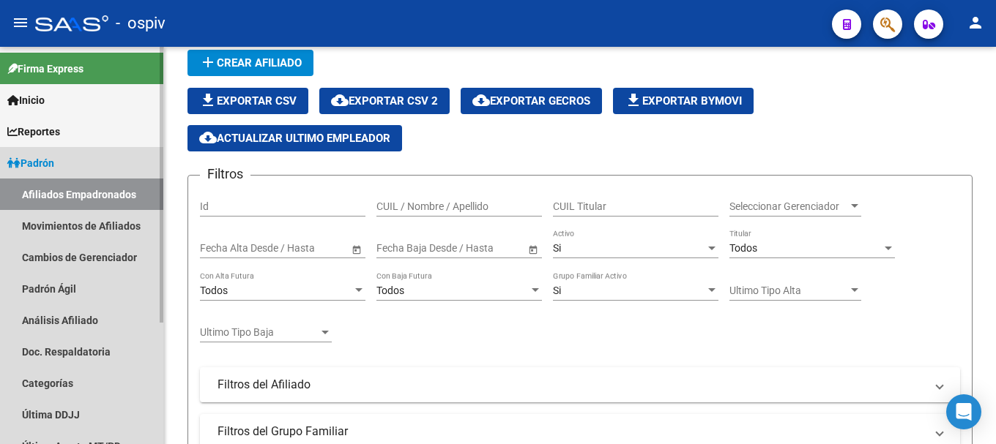
click at [127, 193] on link "Afiliados Empadronados" at bounding box center [81, 194] width 163 height 31
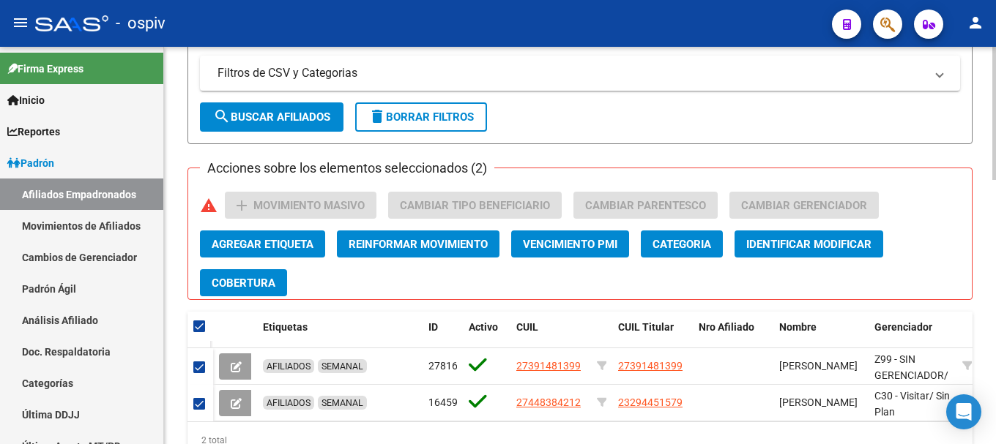
scroll to position [570, 0]
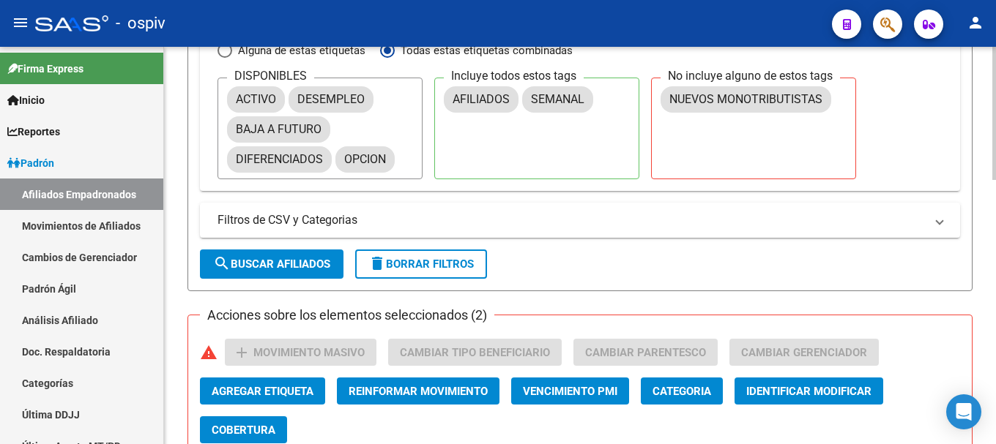
click at [278, 387] on span "Agregar Etiqueta" at bounding box center [263, 391] width 102 height 13
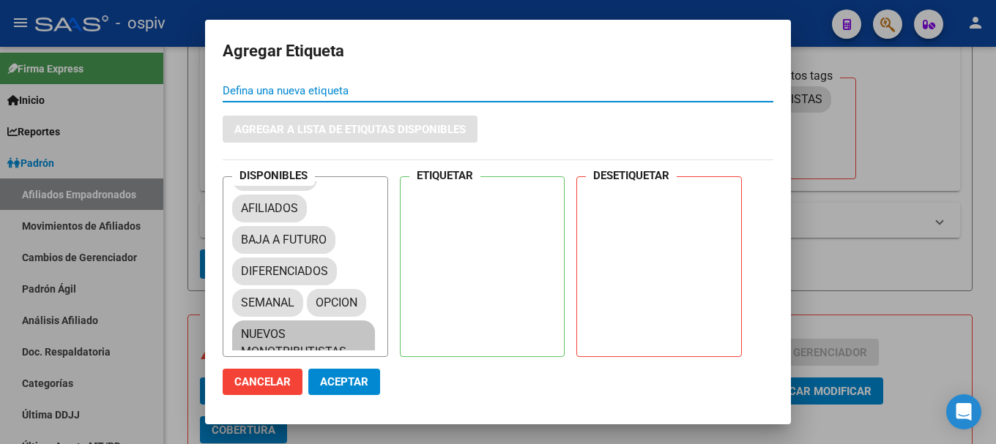
scroll to position [69, 0]
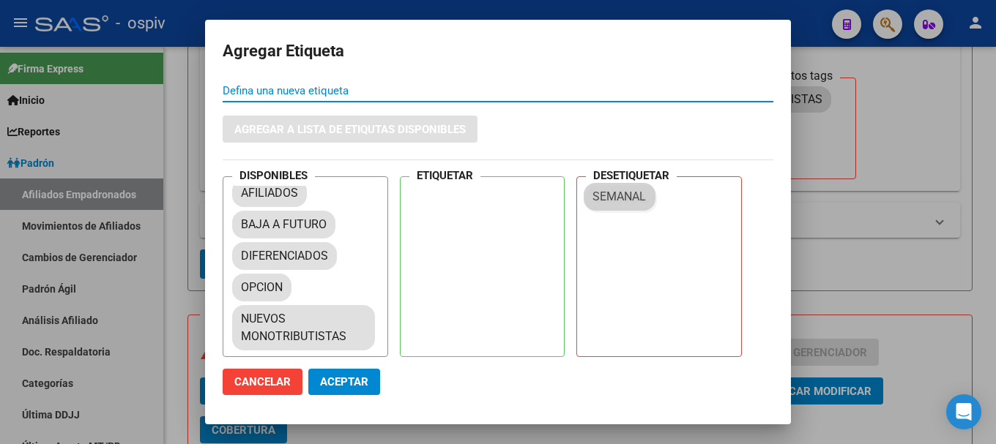
drag, startPoint x: 266, startPoint y: 279, endPoint x: 622, endPoint y: 189, distance: 367.7
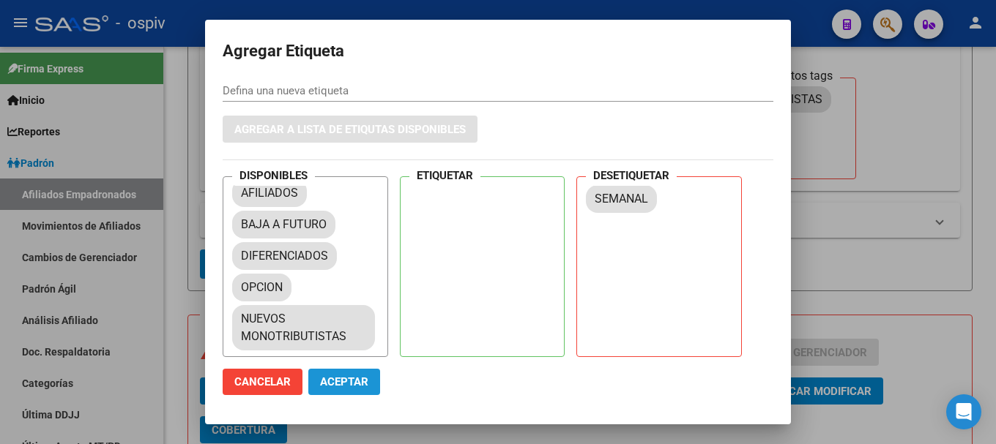
click at [337, 380] on span "Aceptar" at bounding box center [344, 382] width 48 height 13
checkbox input "false"
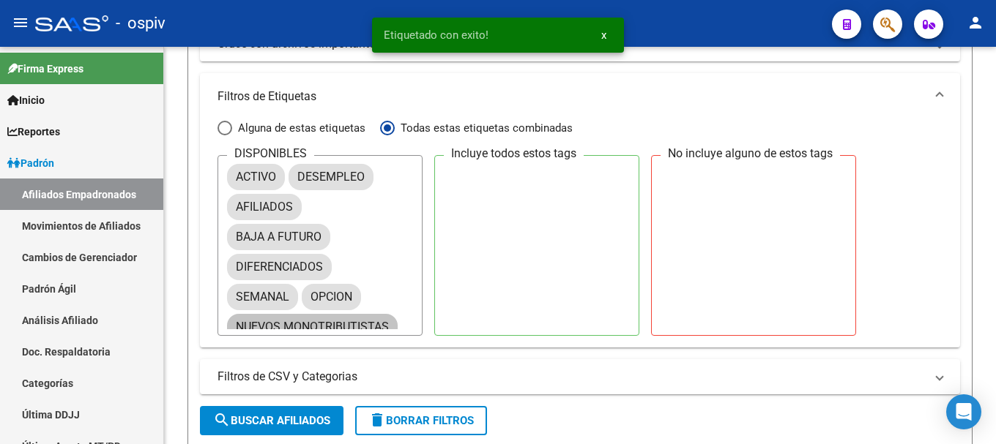
scroll to position [497, 0]
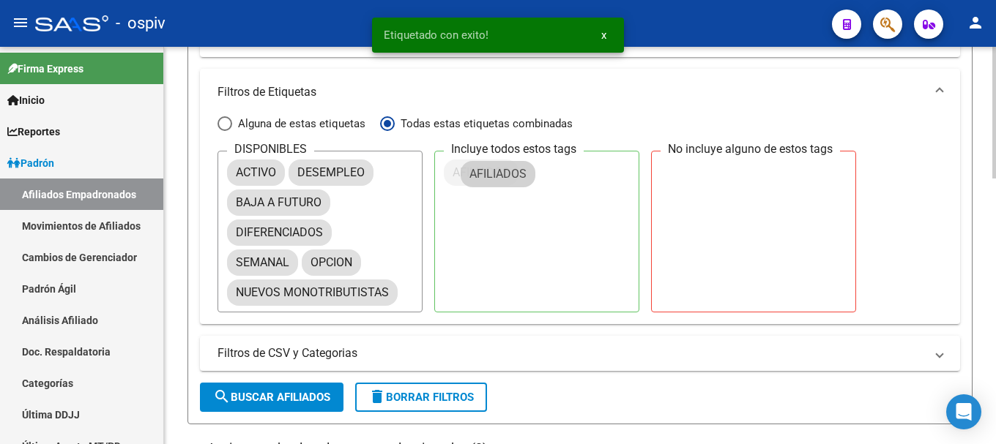
drag, startPoint x: 269, startPoint y: 203, endPoint x: 503, endPoint y: 175, distance: 235.2
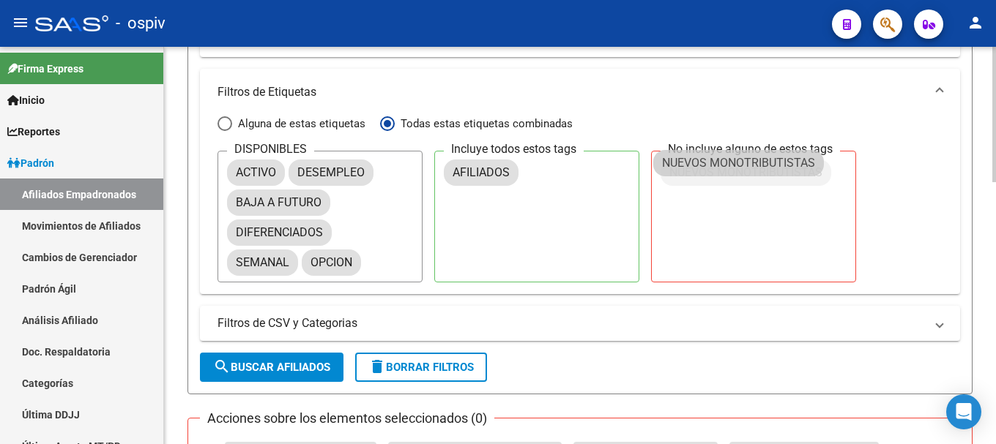
drag, startPoint x: 305, startPoint y: 294, endPoint x: 717, endPoint y: 165, distance: 432.1
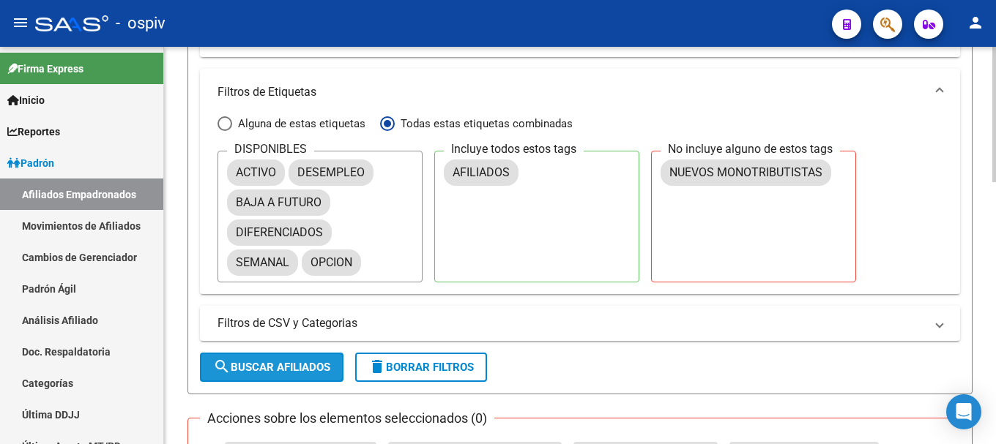
click at [306, 371] on span "search Buscar Afiliados" at bounding box center [271, 367] width 117 height 13
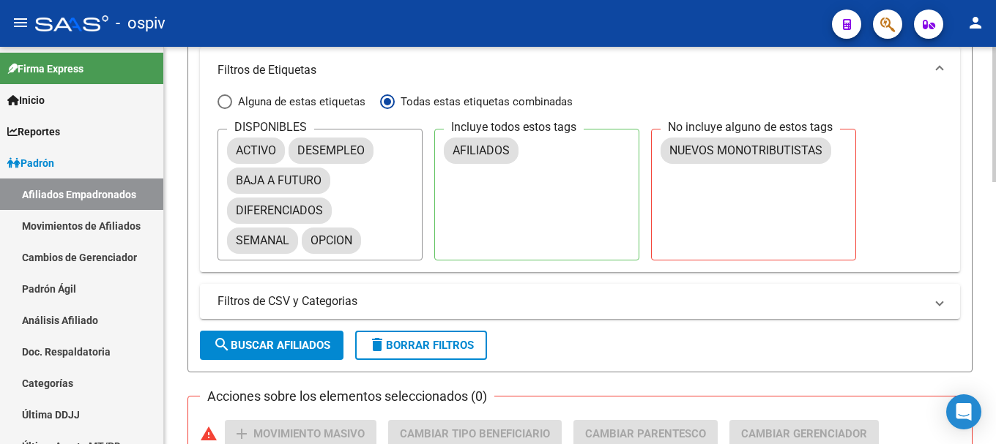
scroll to position [480, 0]
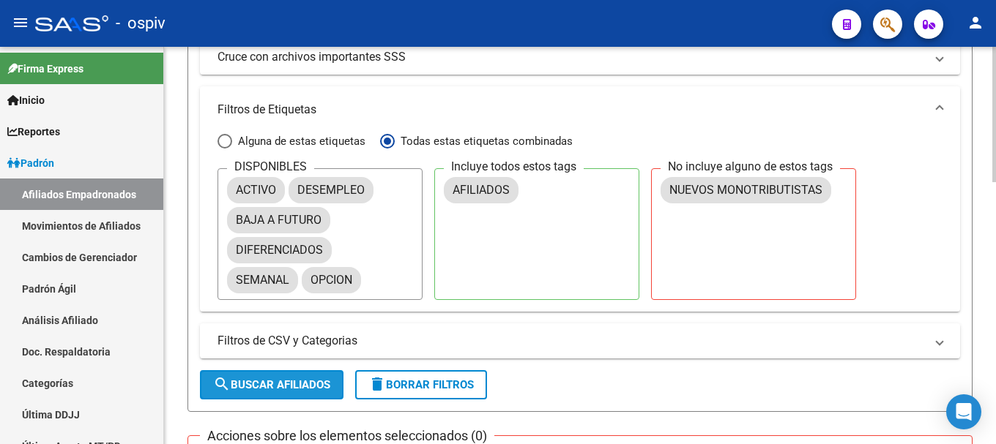
click at [262, 379] on span "search Buscar Afiliados" at bounding box center [271, 385] width 117 height 13
click at [271, 144] on span "Alguna de estas etiquetas" at bounding box center [298, 141] width 133 height 16
click at [232, 144] on input "Alguna de estas etiquetas" at bounding box center [224, 141] width 15 height 15
radio input "true"
click at [281, 380] on span "search Buscar Afiliados" at bounding box center [271, 385] width 117 height 13
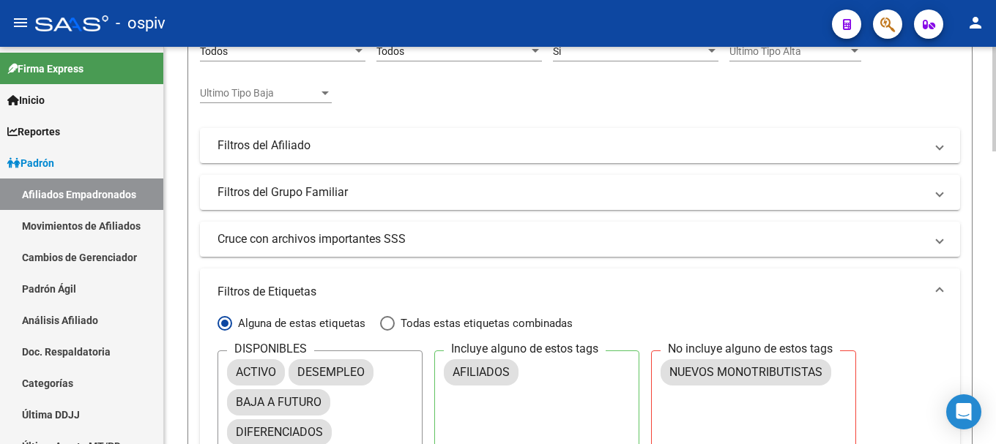
scroll to position [307, 0]
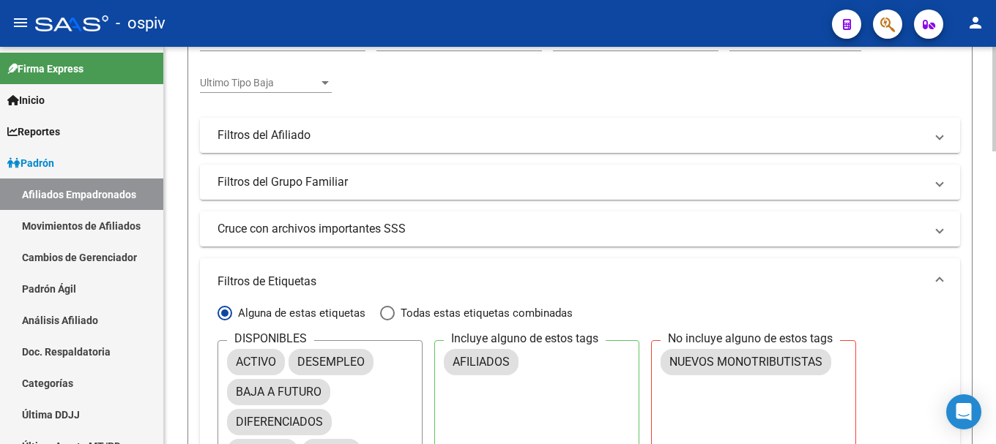
click at [387, 139] on mat-panel-title "Filtros del Afiliado" at bounding box center [570, 135] width 707 height 16
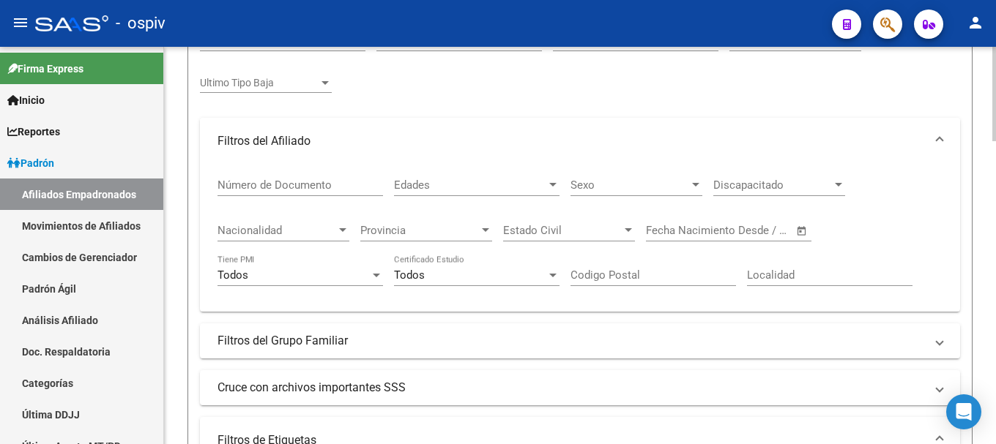
click at [387, 139] on mat-panel-title "Filtros del Afiliado" at bounding box center [570, 141] width 707 height 16
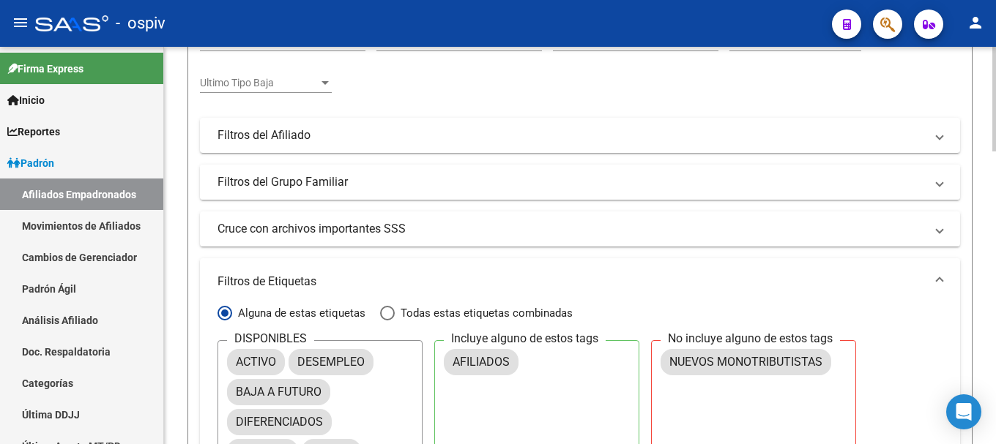
click at [338, 187] on mat-panel-title "Filtros del Grupo Familiar" at bounding box center [570, 182] width 707 height 16
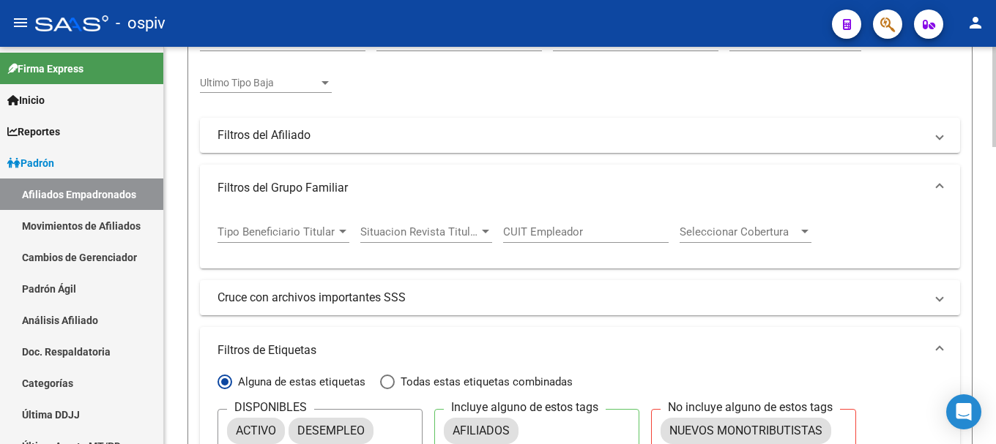
click at [346, 187] on mat-panel-title "Filtros del Grupo Familiar" at bounding box center [570, 188] width 707 height 16
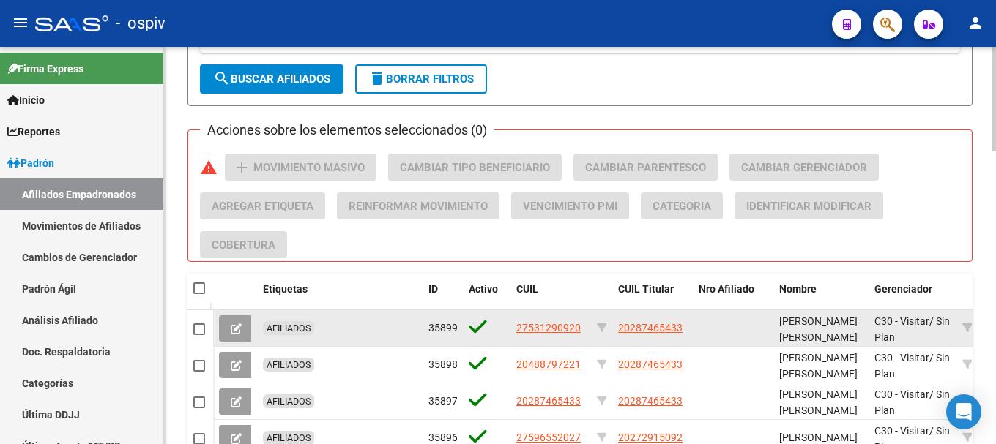
scroll to position [820, 0]
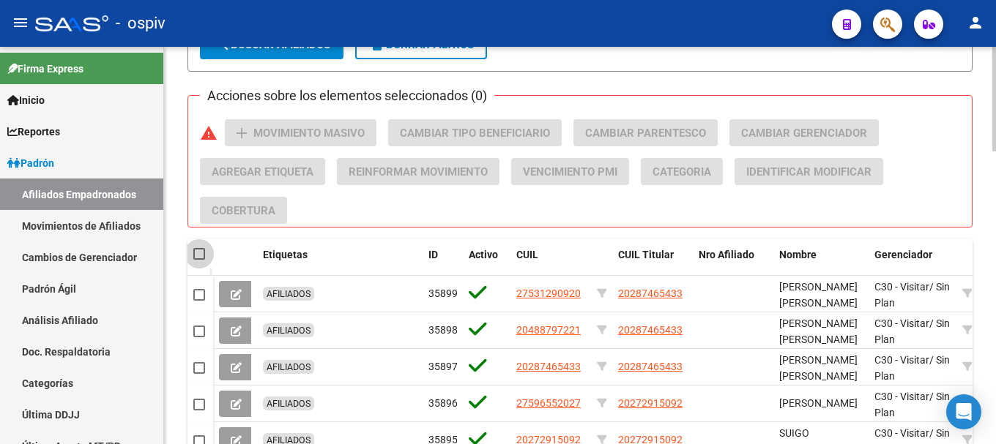
click at [195, 253] on span at bounding box center [199, 254] width 12 height 12
click at [198, 260] on input "checkbox" at bounding box center [198, 260] width 1 height 1
checkbox input "true"
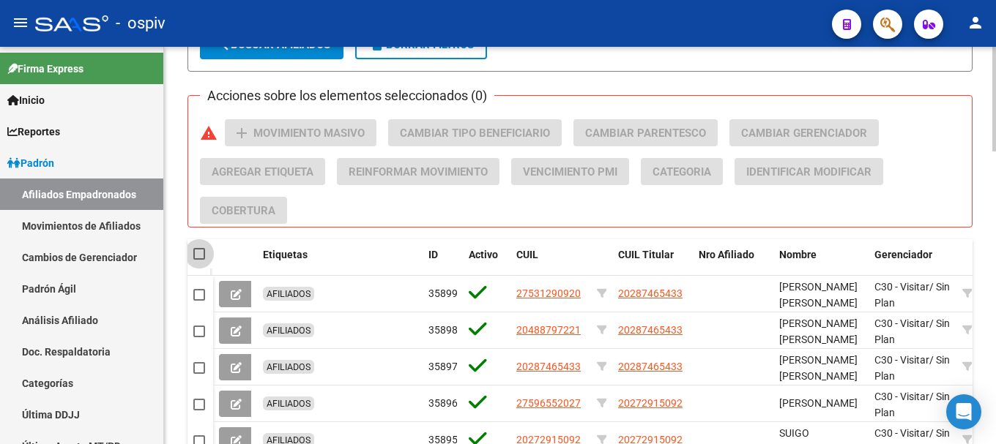
checkbox input "true"
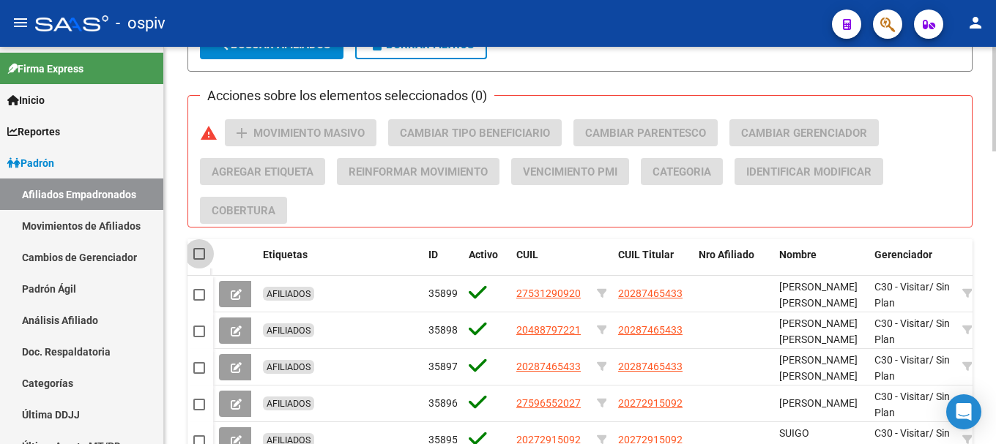
checkbox input "true"
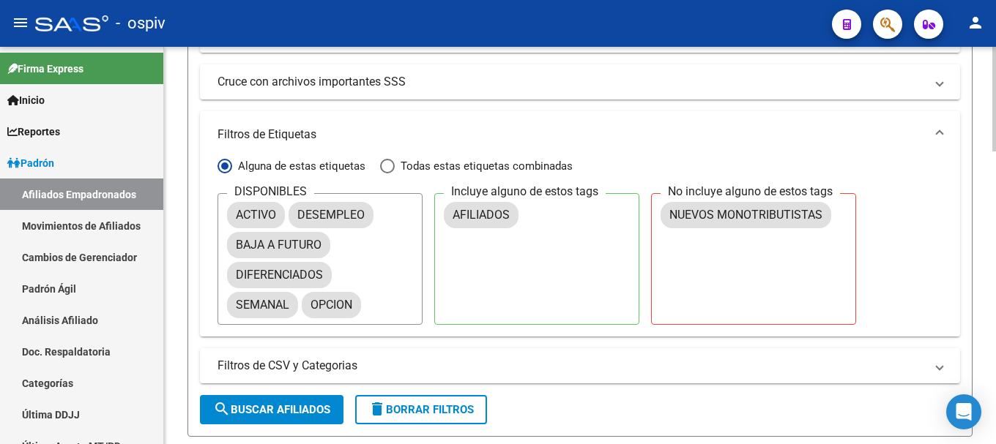
scroll to position [454, 0]
click at [272, 407] on span "search Buscar Afiliados" at bounding box center [271, 410] width 117 height 13
checkbox input "false"
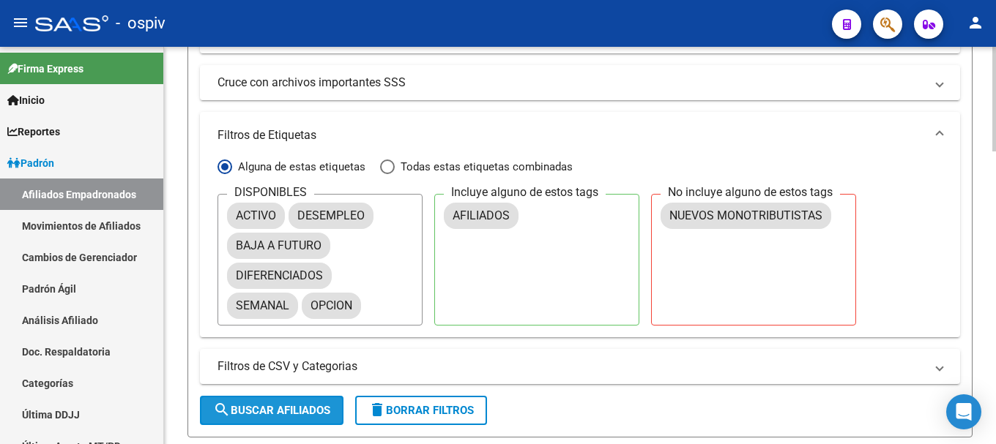
checkbox input "false"
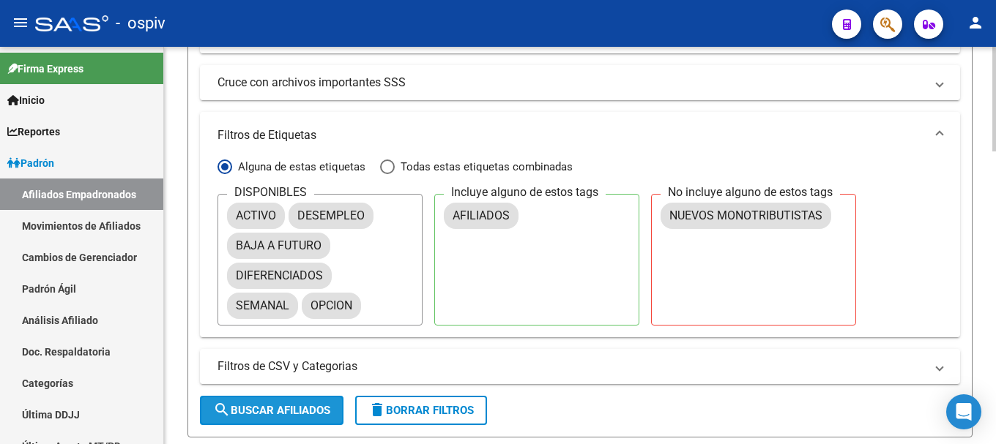
checkbox input "false"
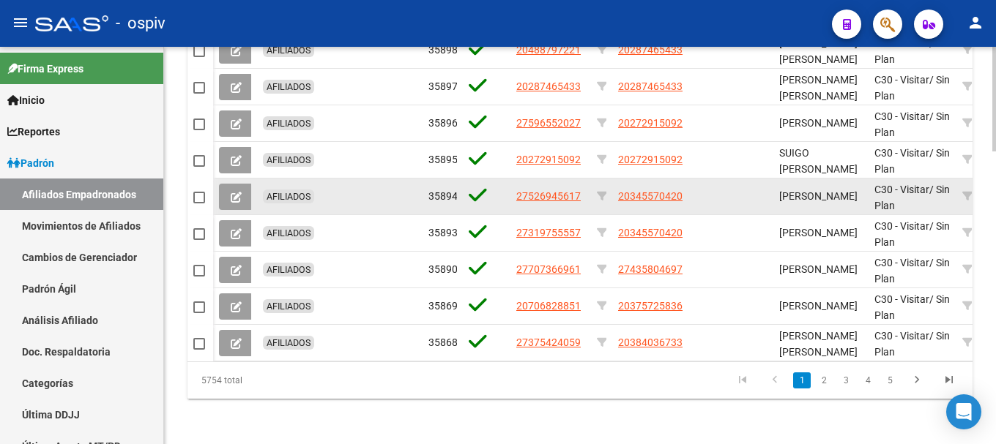
scroll to position [1113, 0]
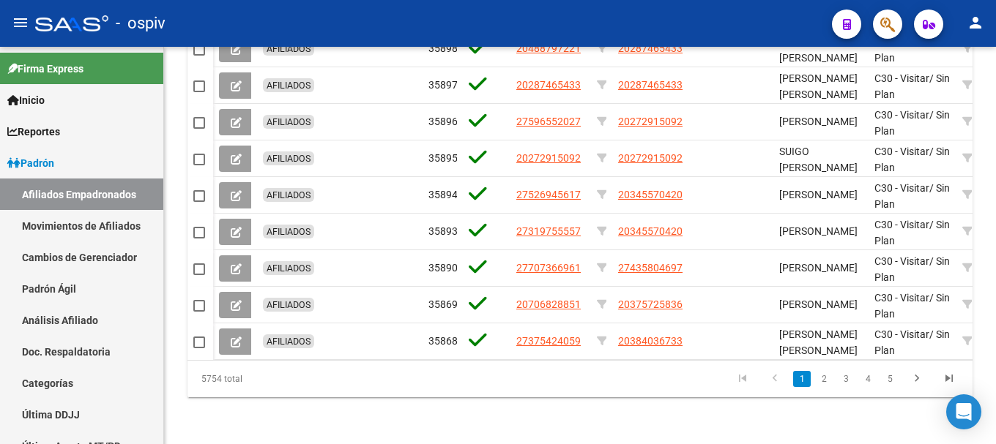
drag, startPoint x: 991, startPoint y: 350, endPoint x: 980, endPoint y: 15, distance: 335.5
click at [980, 15] on div "menu - ospiv person Firma Express Inicio Calendario SSS Instructivos Contacto O…" at bounding box center [498, 222] width 996 height 444
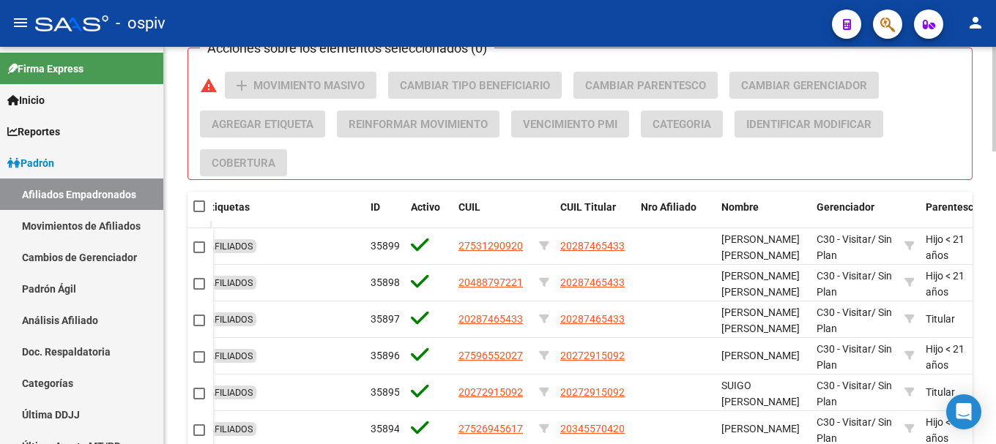
scroll to position [820, 0]
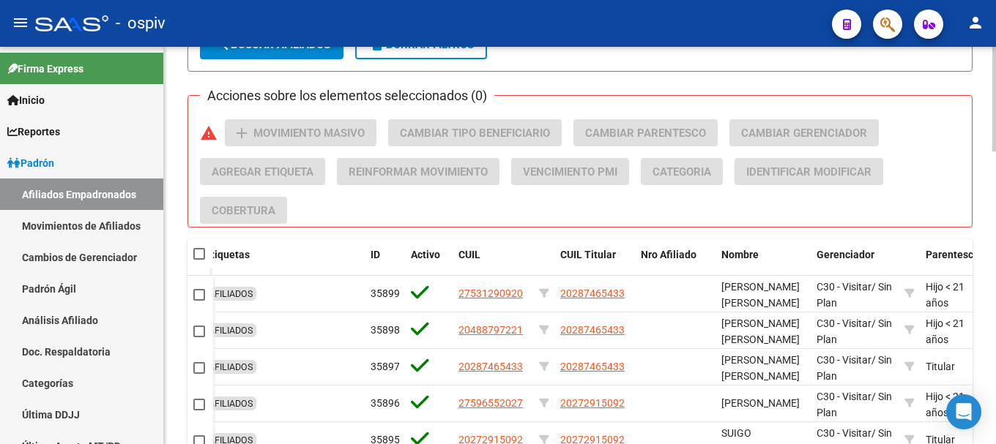
click at [797, 152] on div "Acciones sobre los elementos seleccionados (0) warning add Movimiento Masivo Ca…" at bounding box center [586, 171] width 772 height 105
click at [466, 212] on div "Acciones sobre los elementos seleccionados (0) warning add Movimiento Masivo Ca…" at bounding box center [586, 171] width 772 height 105
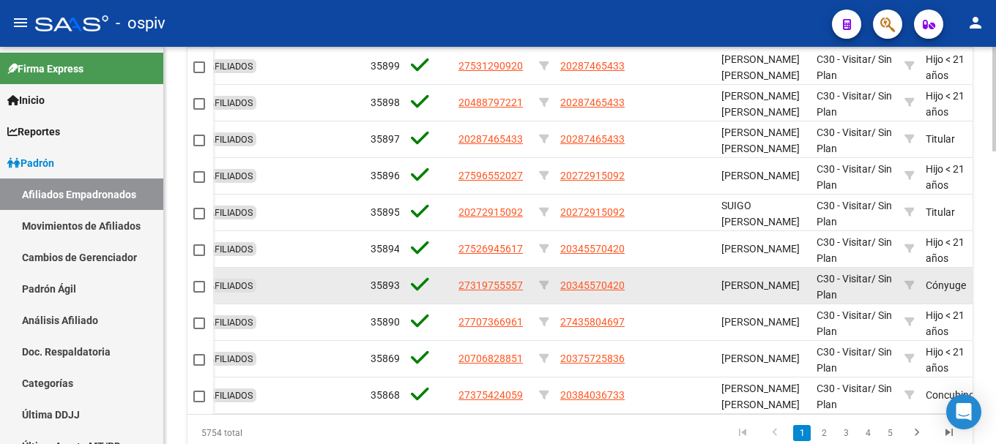
scroll to position [1113, 0]
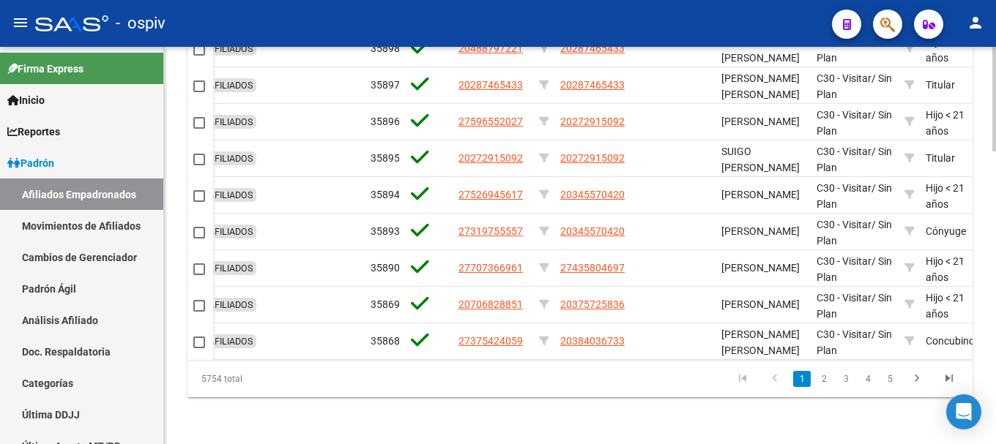
click at [270, 359] on div "Etiquetas ID Activo CUIL CUIL Titular Nro Afiliado Nombre Gerenciador Parentesc…" at bounding box center [579, 178] width 785 height 440
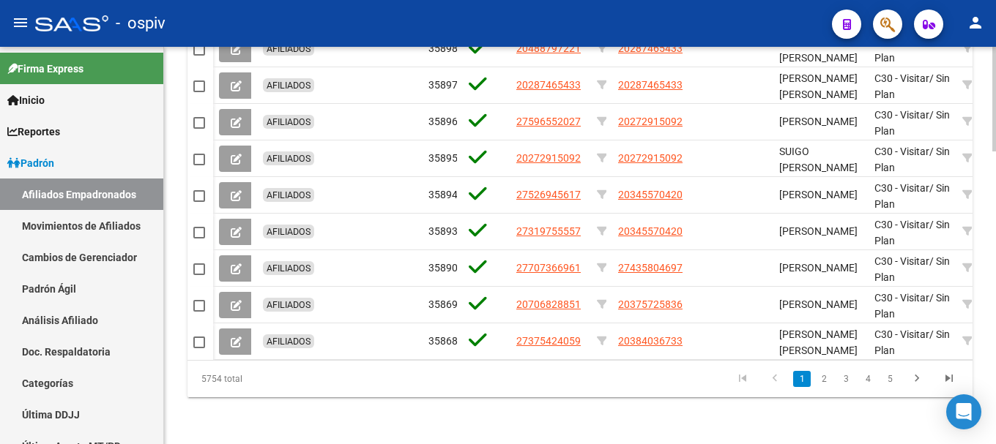
click at [294, 373] on div "5754 total" at bounding box center [264, 379] width 154 height 37
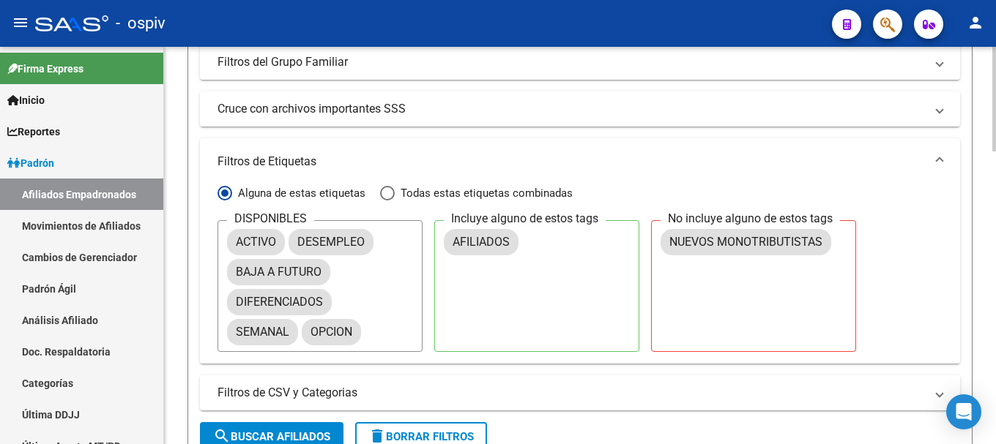
scroll to position [439, 0]
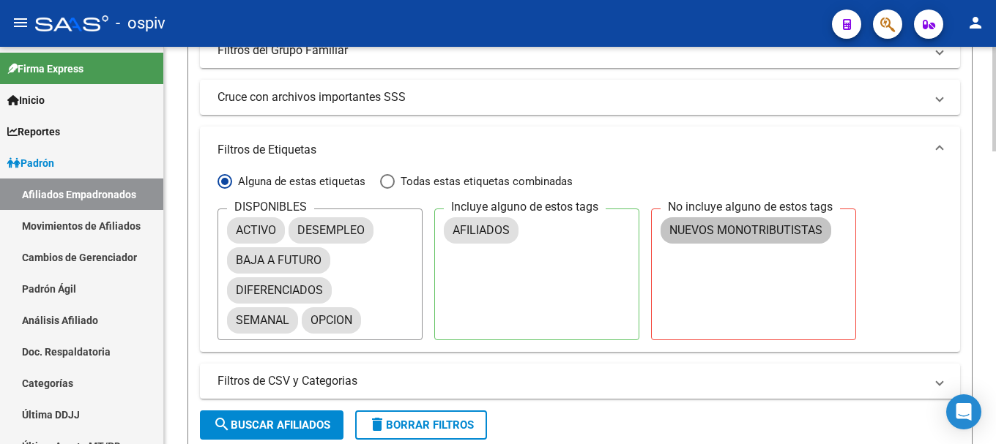
click at [764, 231] on mat-chip "NUEVOS MONOTRIBUTISTAS" at bounding box center [745, 230] width 171 height 26
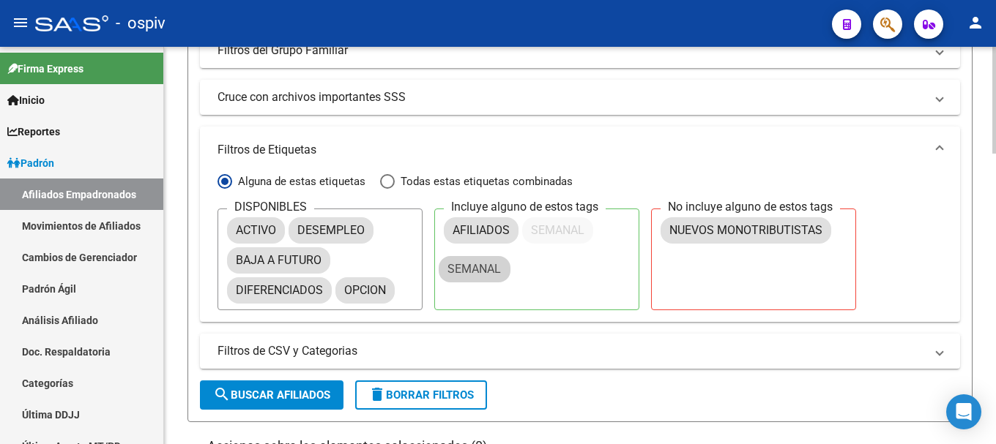
drag, startPoint x: 248, startPoint y: 314, endPoint x: 484, endPoint y: 260, distance: 241.9
click at [389, 179] on span "Filtrar por:" at bounding box center [387, 181] width 15 height 15
click at [389, 179] on input "Todas estas etiquetas combinadas" at bounding box center [387, 181] width 15 height 15
radio input "true"
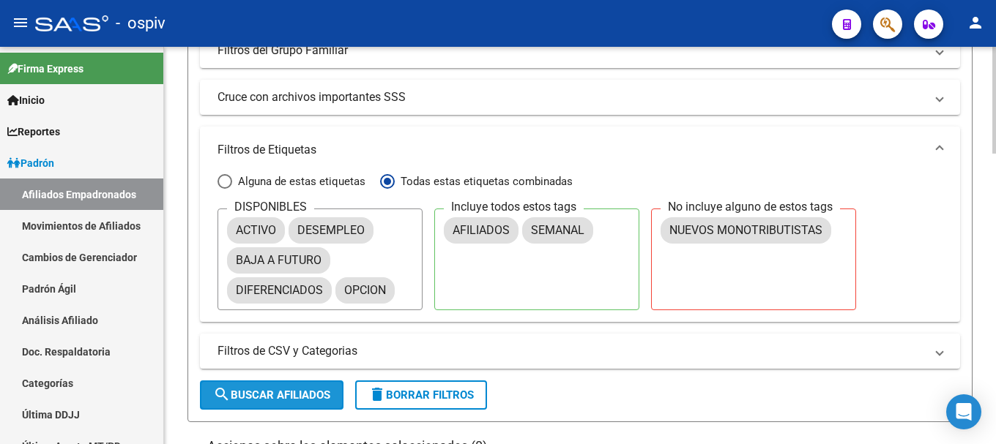
click at [288, 390] on span "search Buscar Afiliados" at bounding box center [271, 395] width 117 height 13
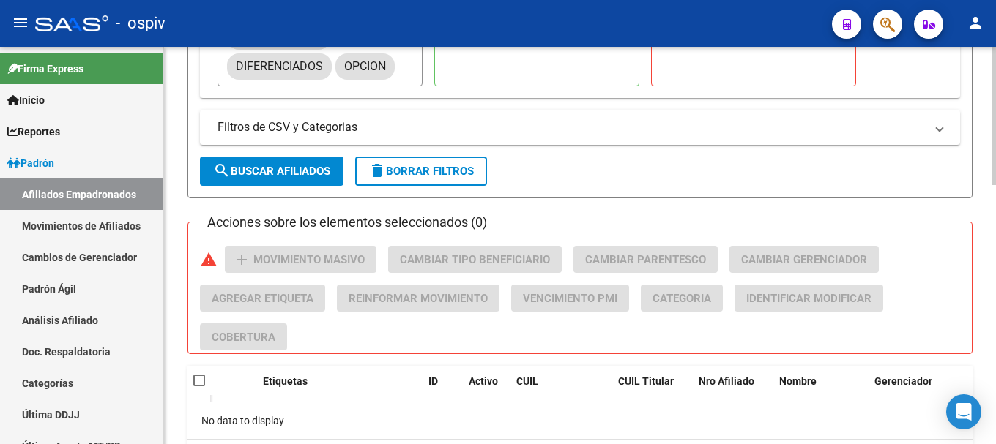
scroll to position [596, 0]
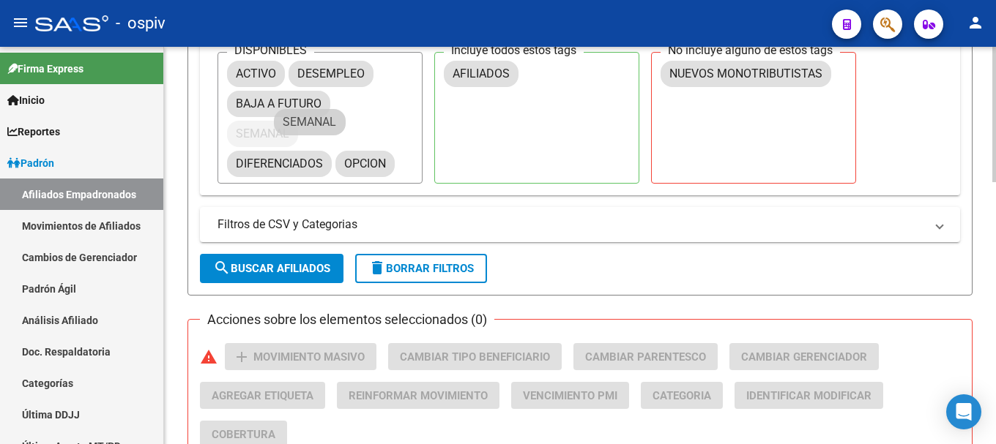
drag, startPoint x: 548, startPoint y: 72, endPoint x: 291, endPoint y: 127, distance: 262.9
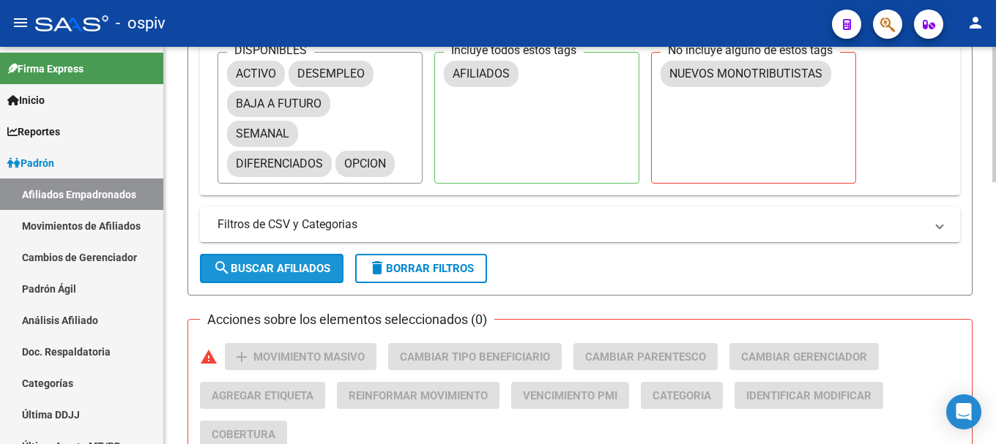
click at [273, 280] on button "search Buscar Afiliados" at bounding box center [271, 268] width 143 height 29
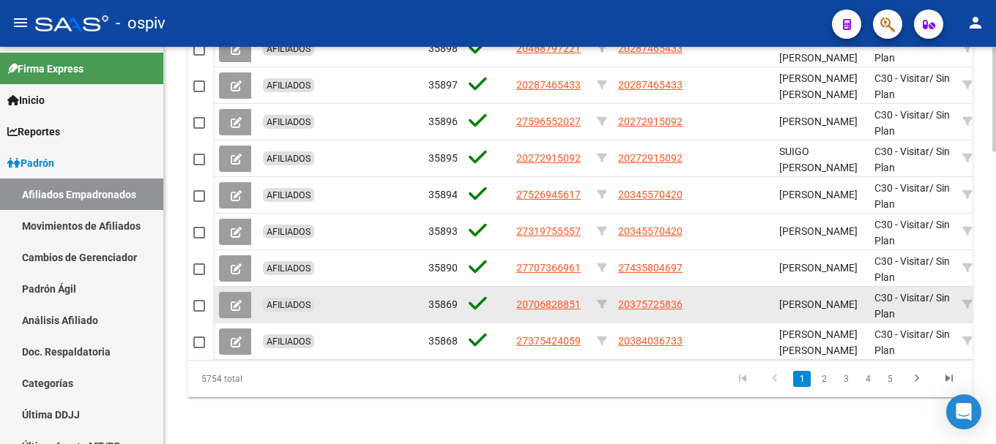
scroll to position [1106, 0]
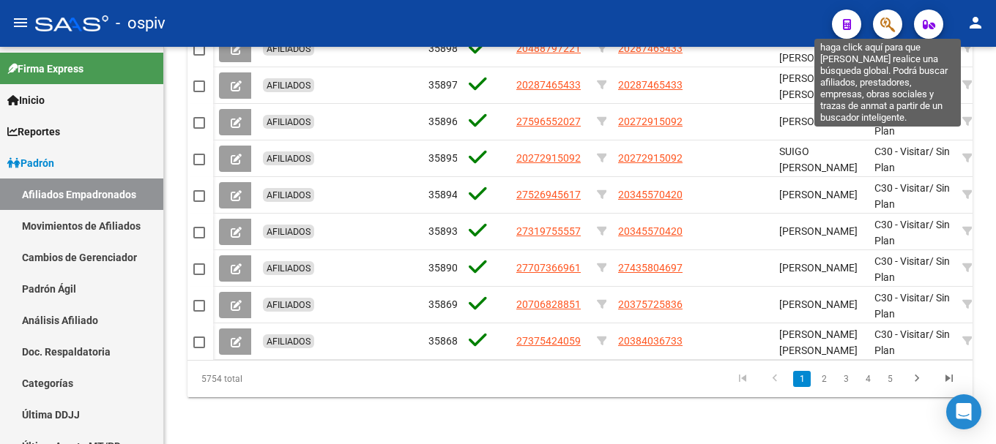
click at [890, 23] on icon "button" at bounding box center [887, 24] width 15 height 17
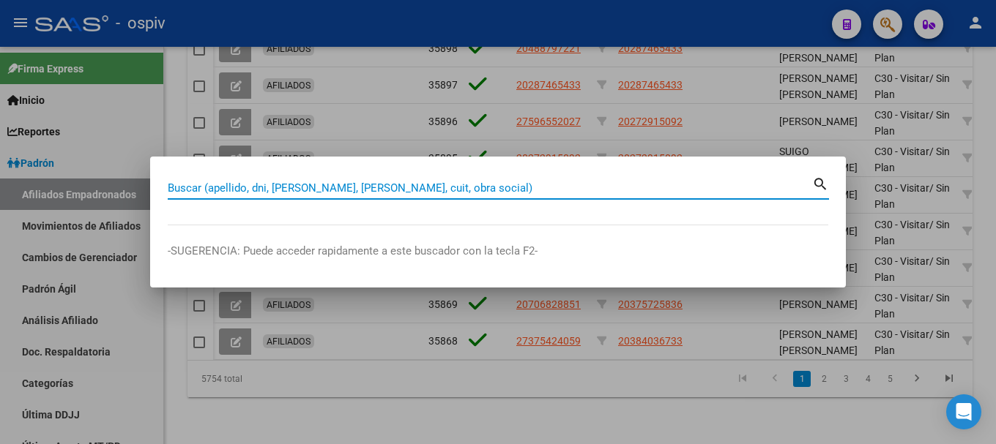
paste input "39755893"
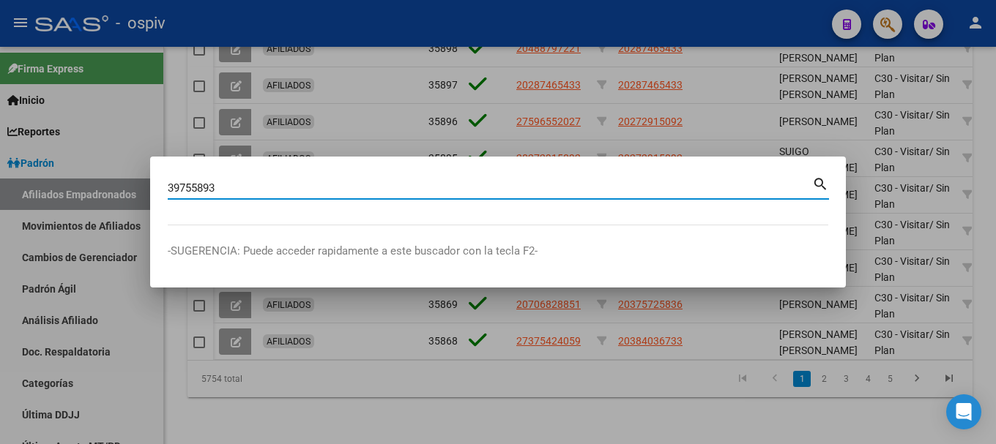
type input "39755893"
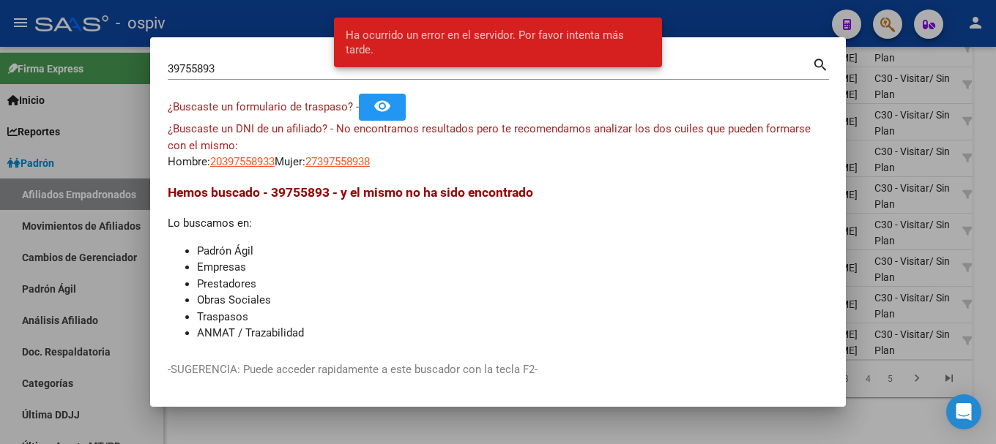
click at [855, 143] on div at bounding box center [498, 222] width 996 height 444
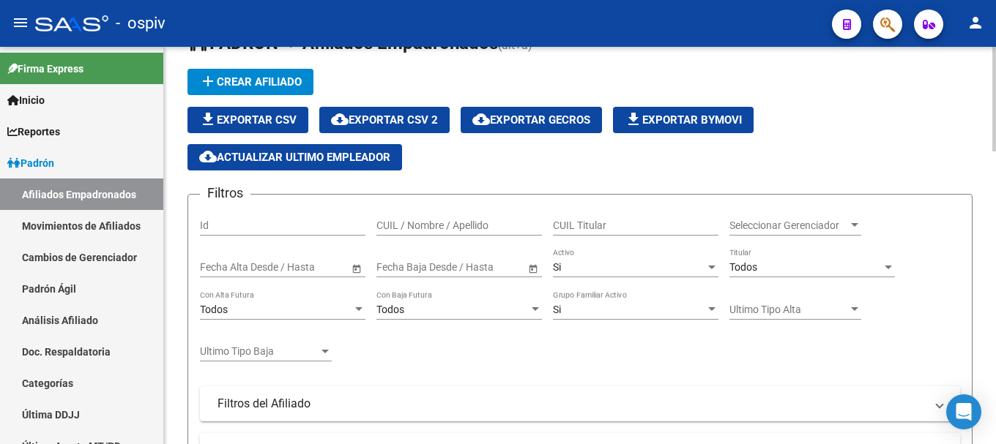
scroll to position [0, 0]
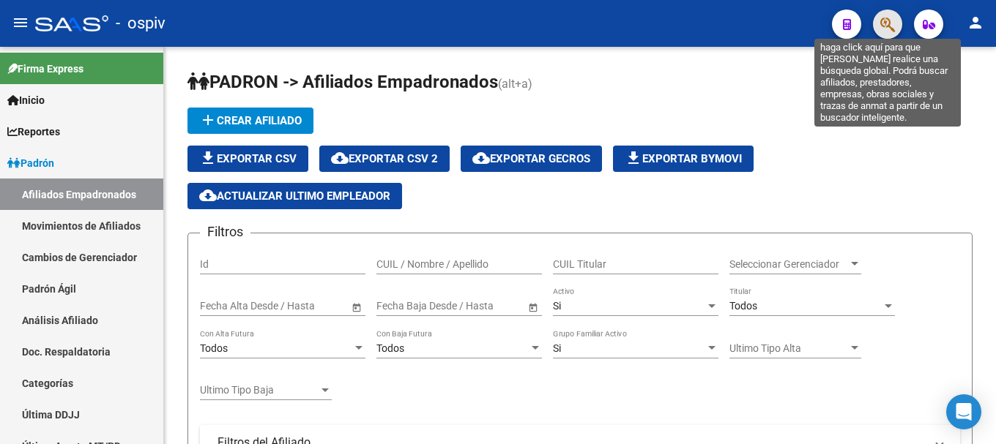
click at [892, 26] on icon "button" at bounding box center [887, 24] width 15 height 17
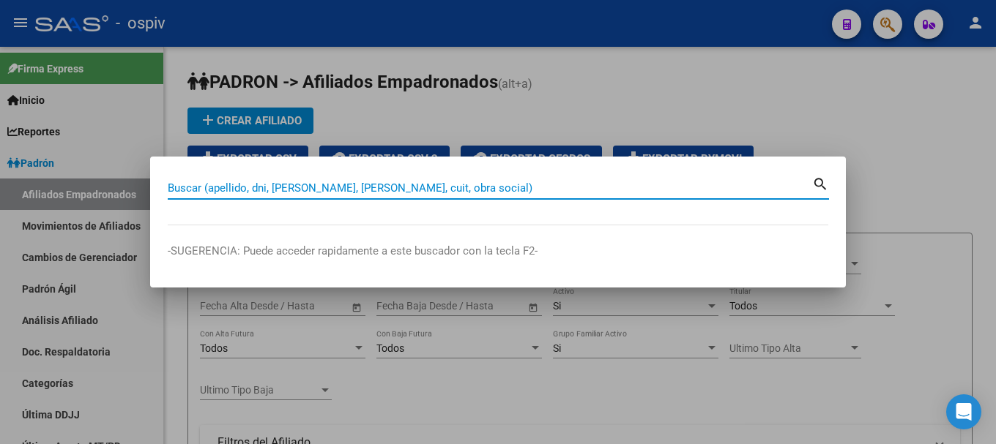
paste input "39755893"
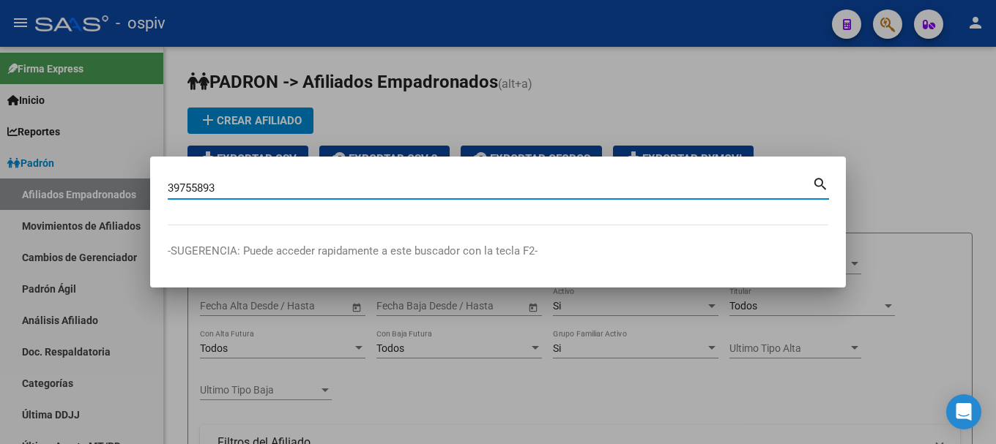
type input "39755893"
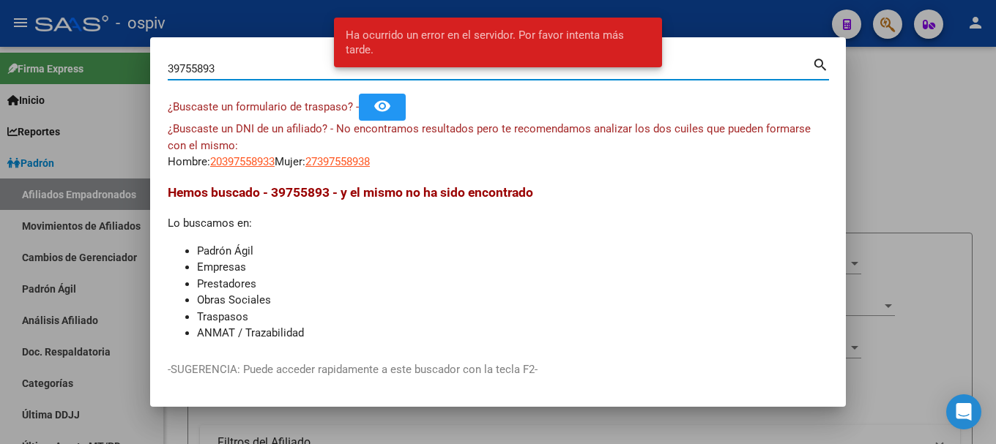
click at [591, 275] on li "Empresas" at bounding box center [512, 267] width 631 height 17
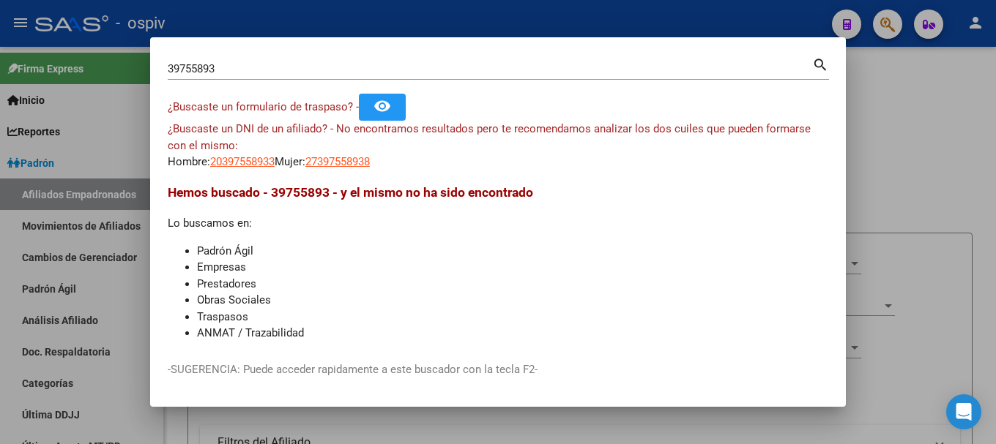
click at [910, 100] on div at bounding box center [498, 222] width 996 height 444
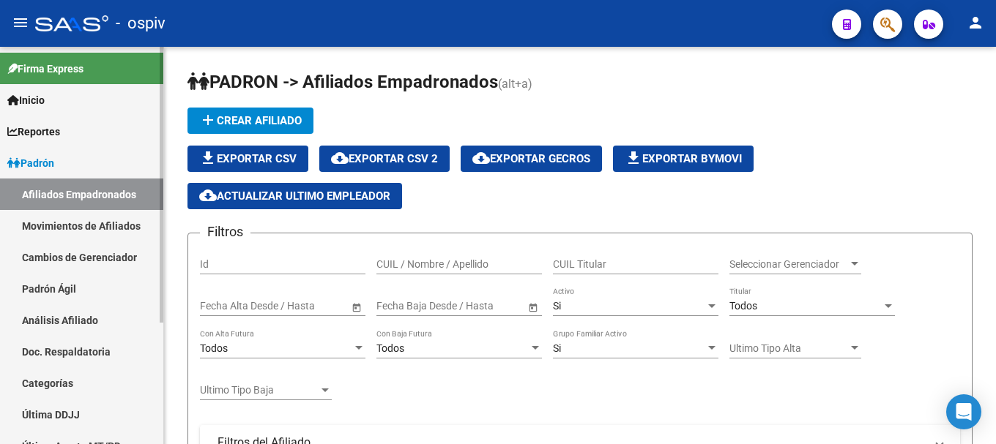
drag, startPoint x: 59, startPoint y: 160, endPoint x: 52, endPoint y: 167, distance: 9.3
click at [54, 160] on span "Padrón" at bounding box center [30, 163] width 47 height 16
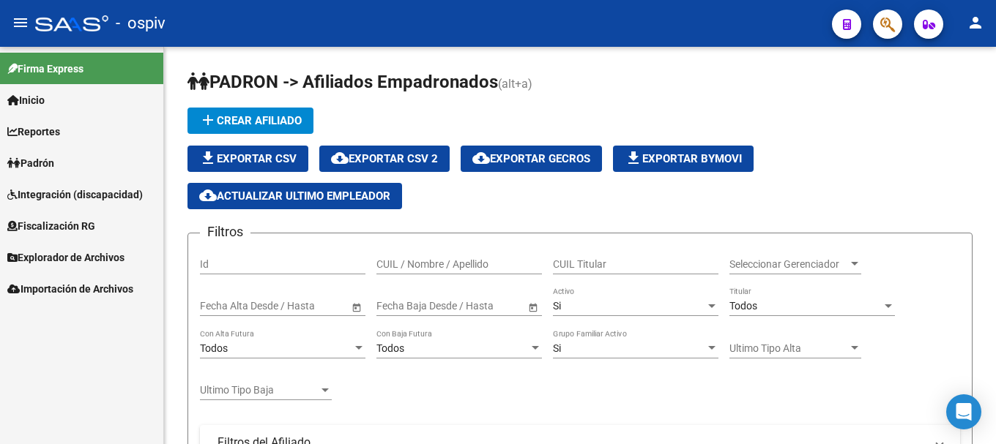
click at [54, 163] on span "Padrón" at bounding box center [30, 163] width 47 height 16
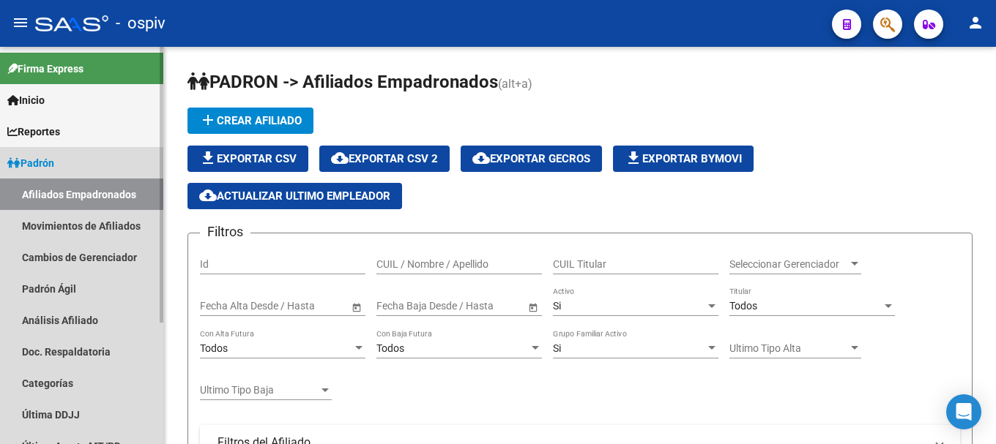
click at [56, 194] on link "Afiliados Empadronados" at bounding box center [81, 194] width 163 height 31
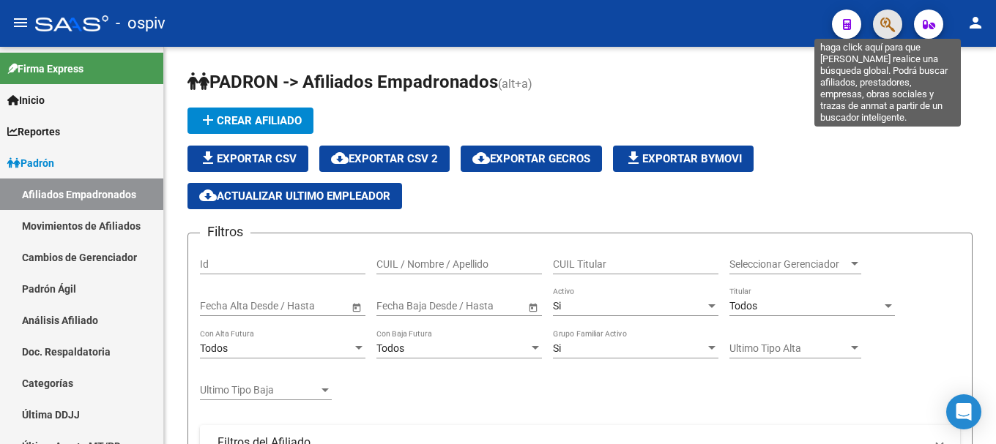
click at [888, 23] on icon "button" at bounding box center [887, 24] width 15 height 17
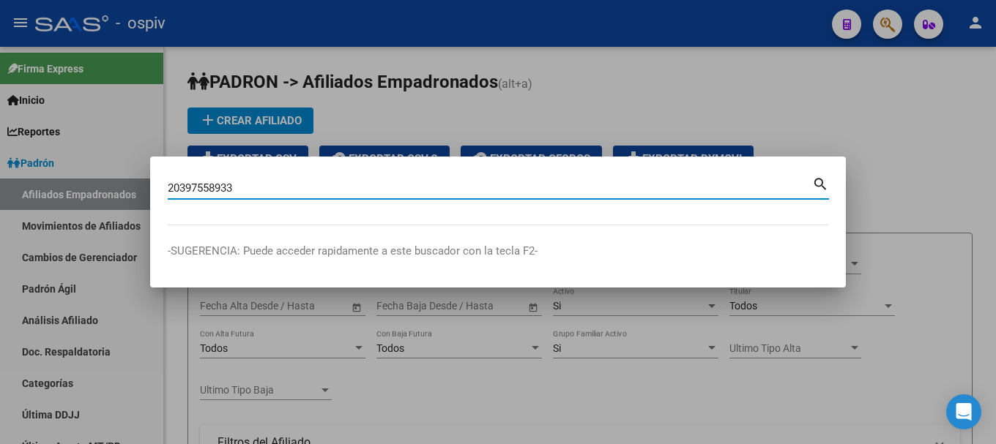
type input "20397558933"
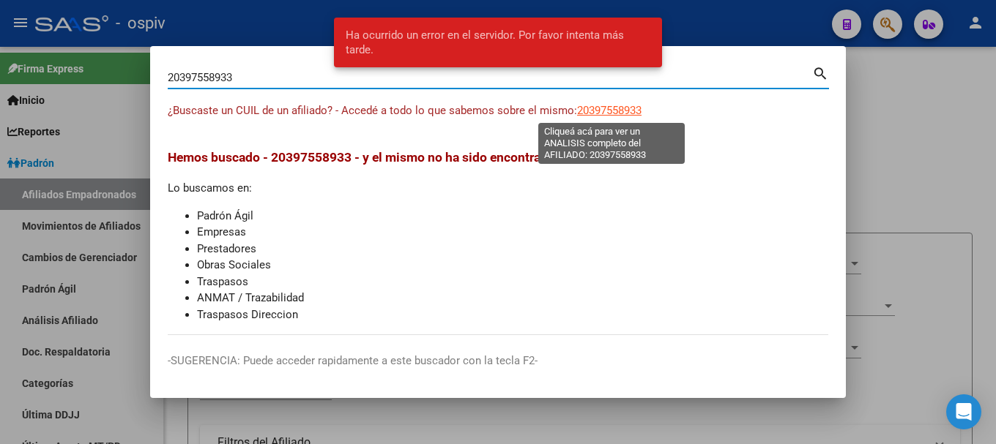
click at [612, 106] on span "20397558933" at bounding box center [609, 110] width 64 height 13
type textarea "20397558933"
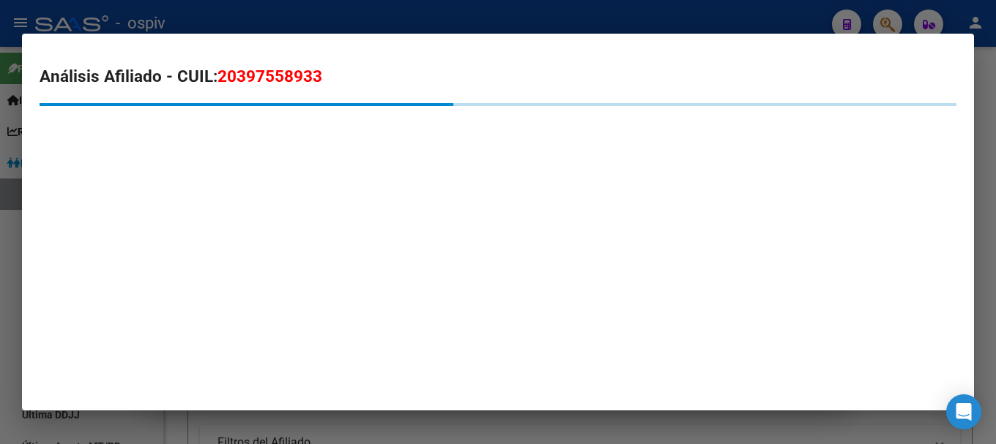
click at [726, 26] on div at bounding box center [498, 222] width 996 height 444
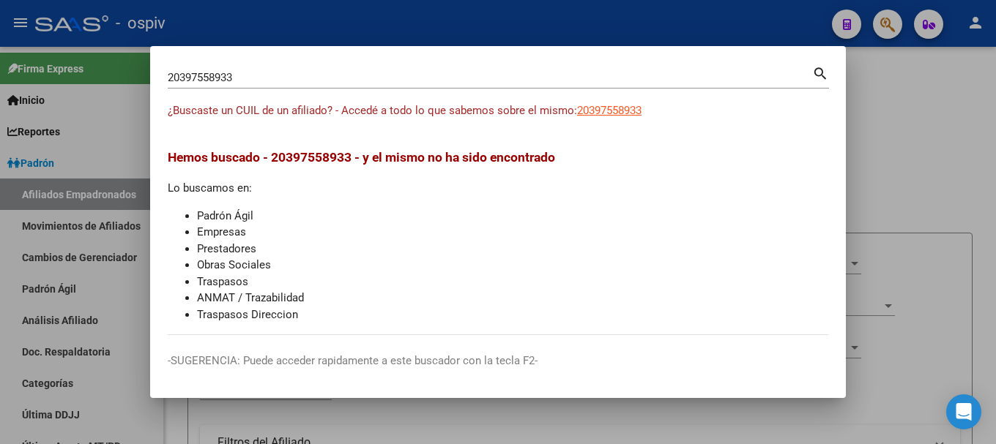
click at [956, 102] on div at bounding box center [498, 222] width 996 height 444
